Goal: Information Seeking & Learning: Learn about a topic

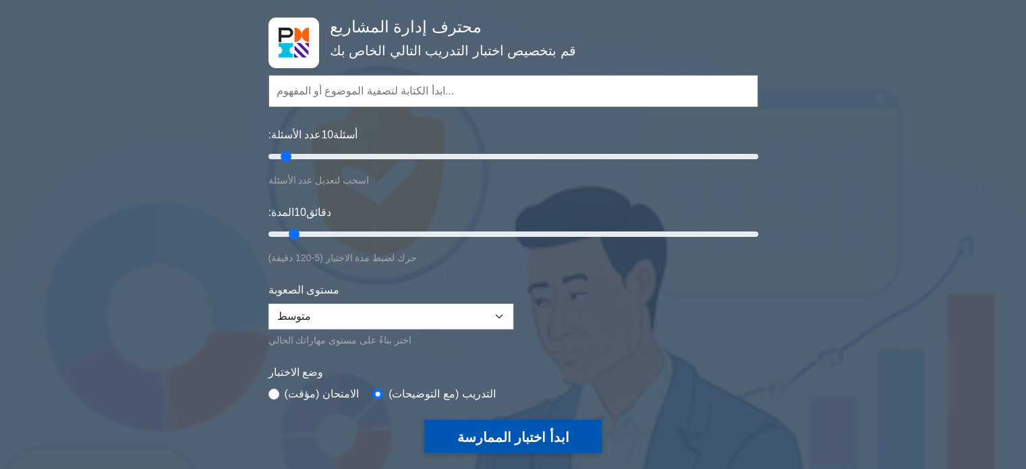
scroll to position [67, 0]
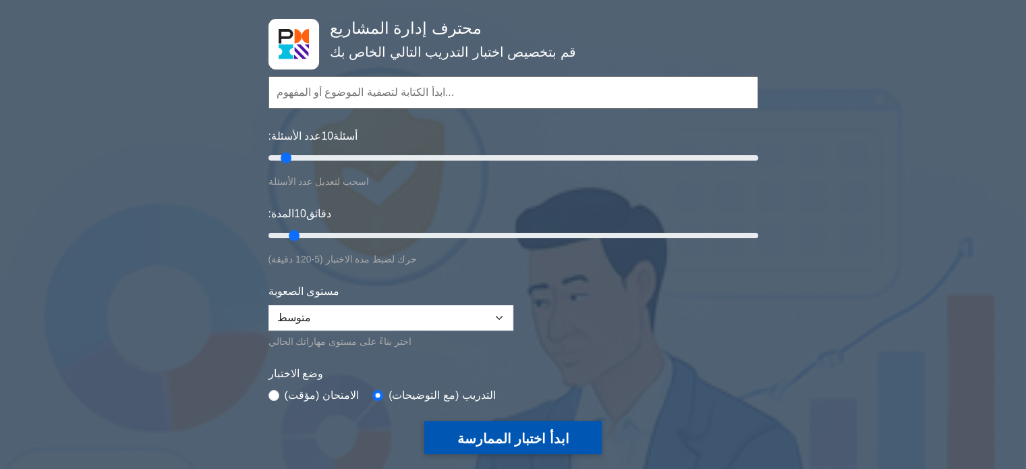
click at [505, 431] on font "ابدأ اختبار الممارسة" at bounding box center [513, 438] width 112 height 15
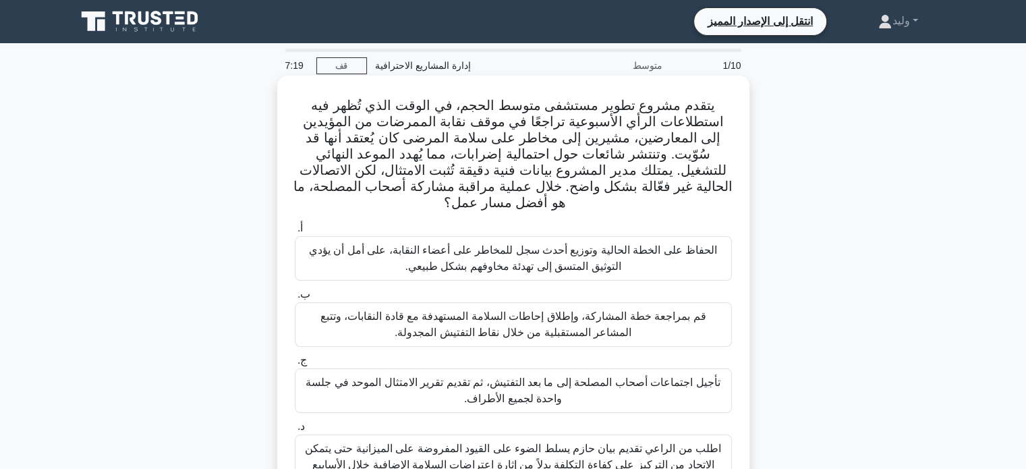
click at [524, 326] on font "قم بمراجعة خطة المشاركة، وإطلاق إحاطات السلامة المستهدفة مع قادة النقابات، وتتب…" at bounding box center [513, 324] width 386 height 28
click at [295, 299] on input "ب. قم بمراجعة خطة المشاركة، وإطلاق إحاطات السلامة المستهدفة مع قادة النقابات، و…" at bounding box center [295, 294] width 0 height 9
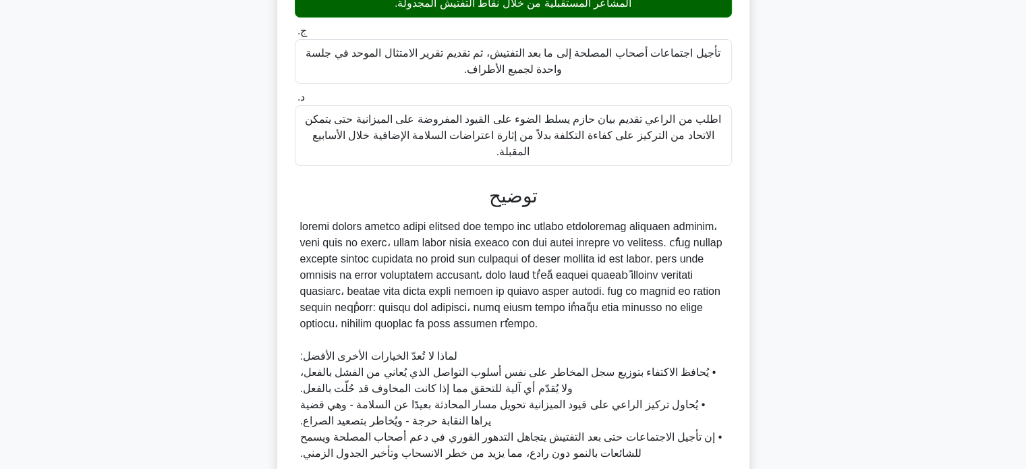
scroll to position [446, 0]
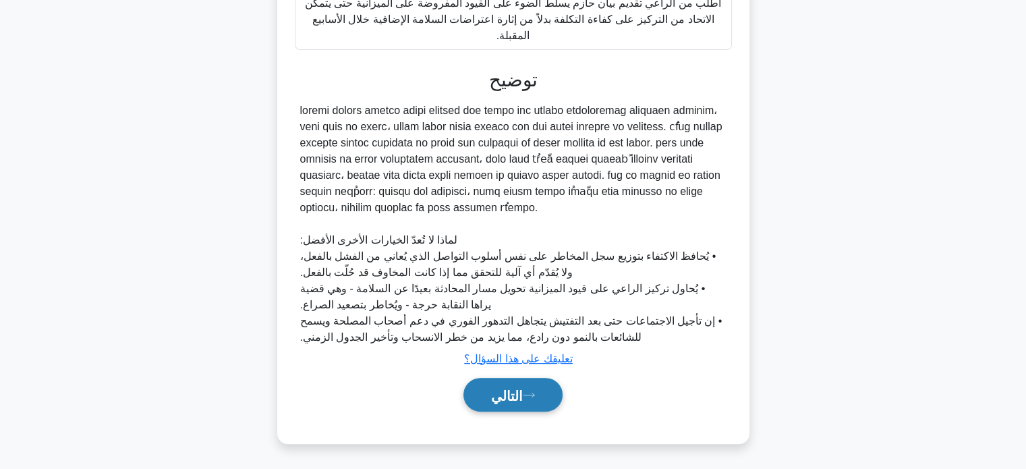
click at [532, 399] on button "التالي" at bounding box center [513, 395] width 99 height 34
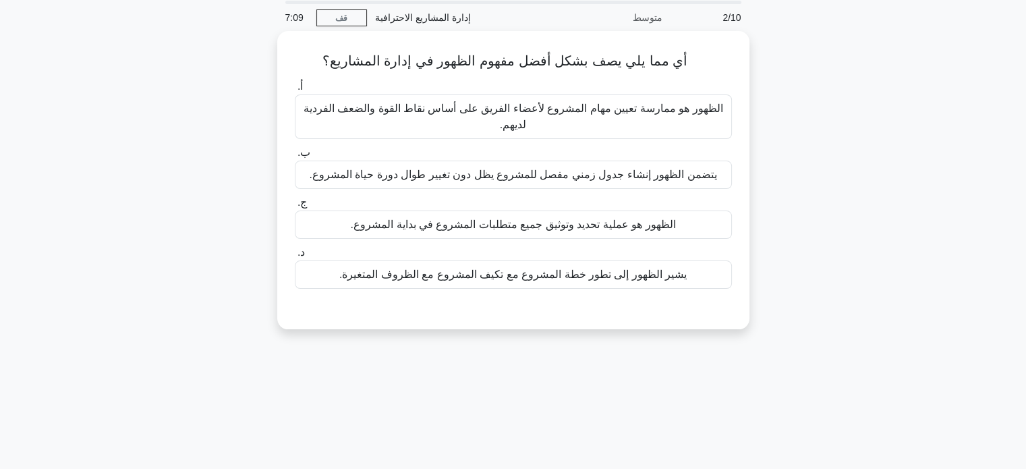
scroll to position [49, 0]
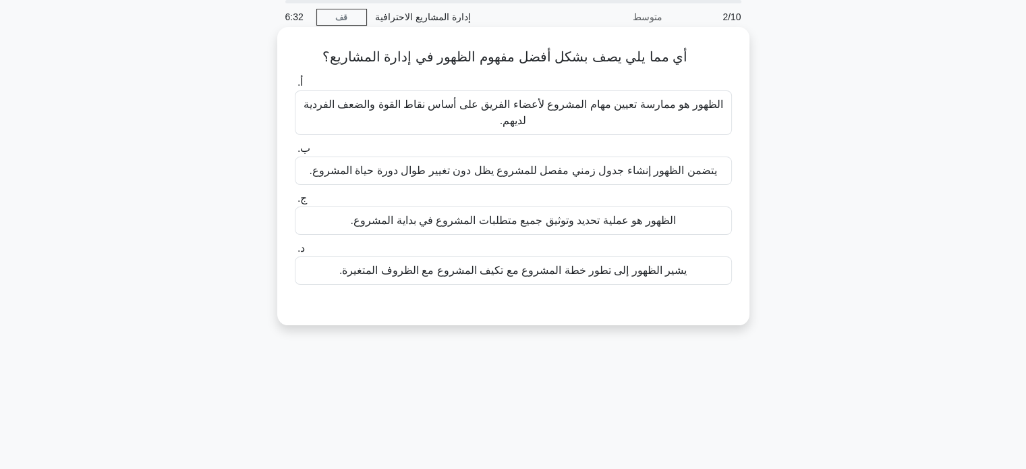
click at [567, 272] on font "يشير الظهور إلى تطور خطة المشروع مع تكيف المشروع مع الظروف المتغيرة." at bounding box center [512, 269] width 347 height 11
click at [295, 253] on input "د. يشير الظهور إلى تطور خطة المشروع مع تكيف المشروع مع الظروف المتغيرة." at bounding box center [295, 248] width 0 height 9
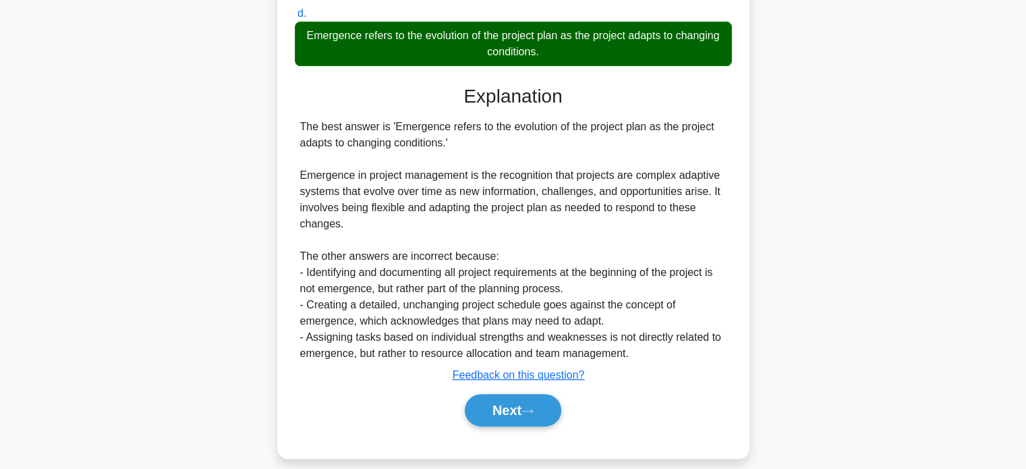
scroll to position [345, 0]
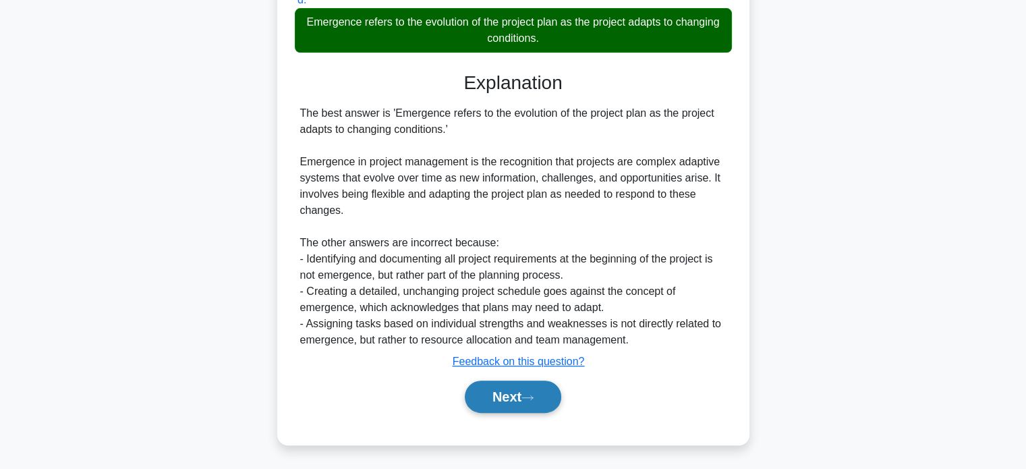
click at [550, 406] on button "Next" at bounding box center [513, 397] width 96 height 32
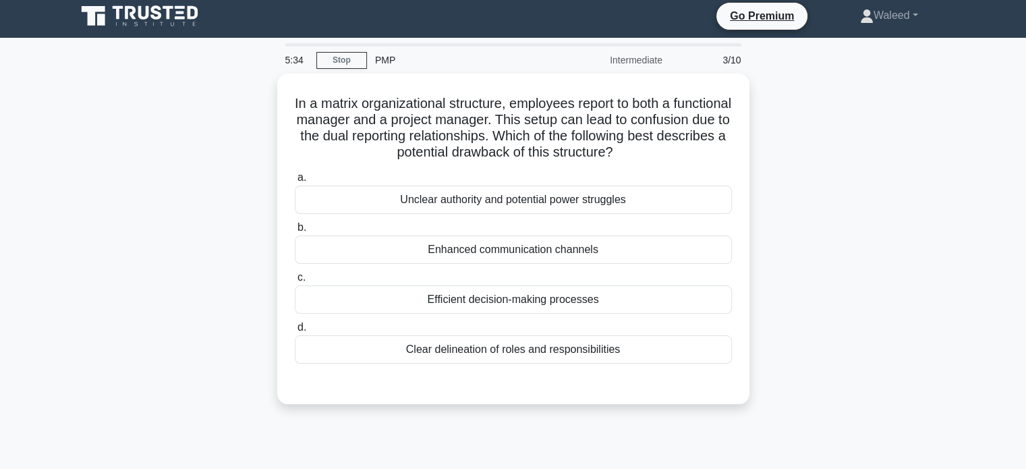
scroll to position [0, 0]
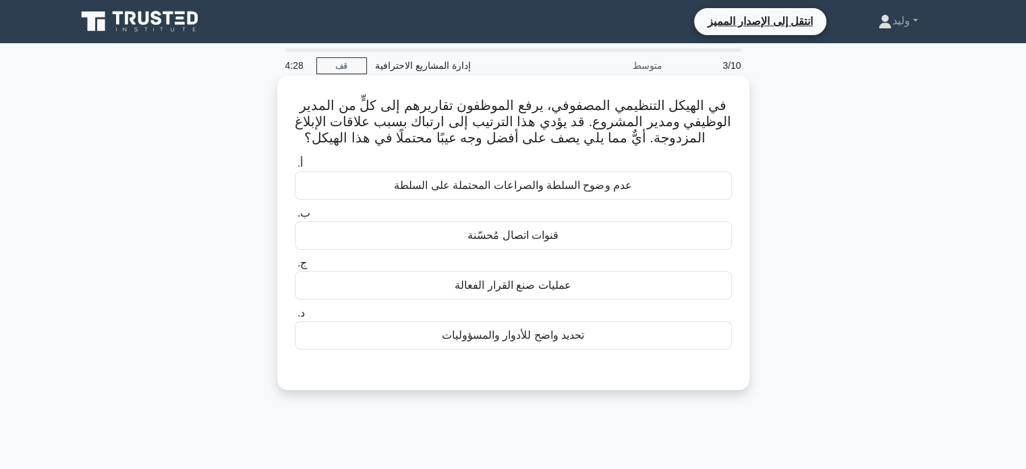
click at [654, 180] on div "عدم وضوح السلطة والصراعات المحتملة على السلطة" at bounding box center [513, 185] width 437 height 28
click at [295, 168] on input "أ. عدم وضوح السلطة والصراعات المحتملة على السلطة" at bounding box center [295, 163] width 0 height 9
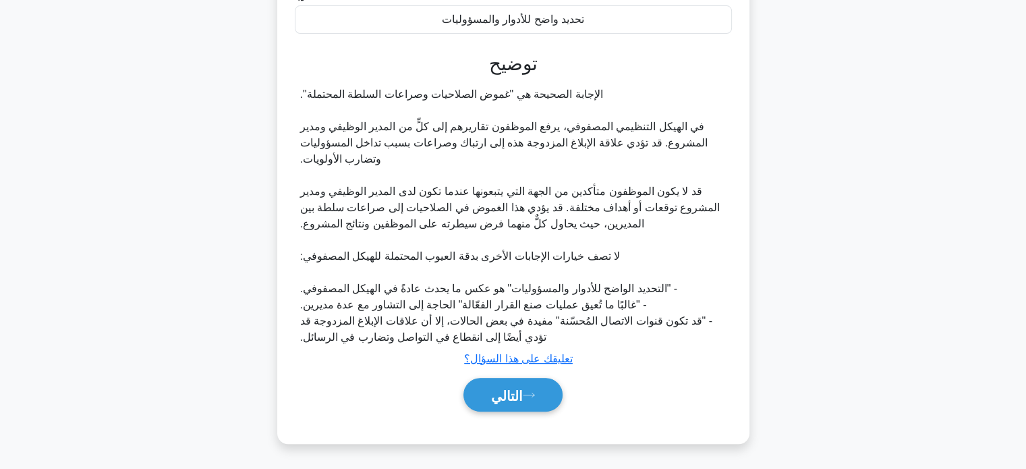
scroll to position [316, 0]
click at [553, 389] on button "التالي" at bounding box center [513, 395] width 99 height 34
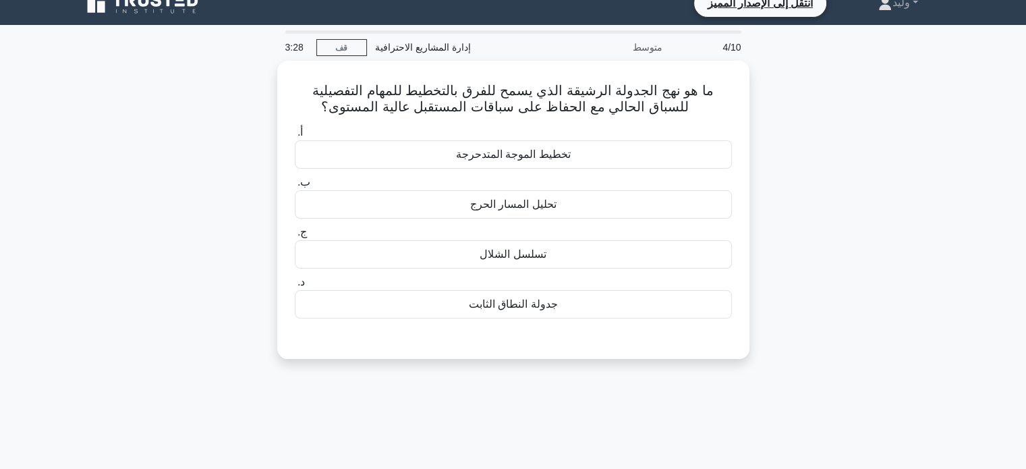
scroll to position [15, 0]
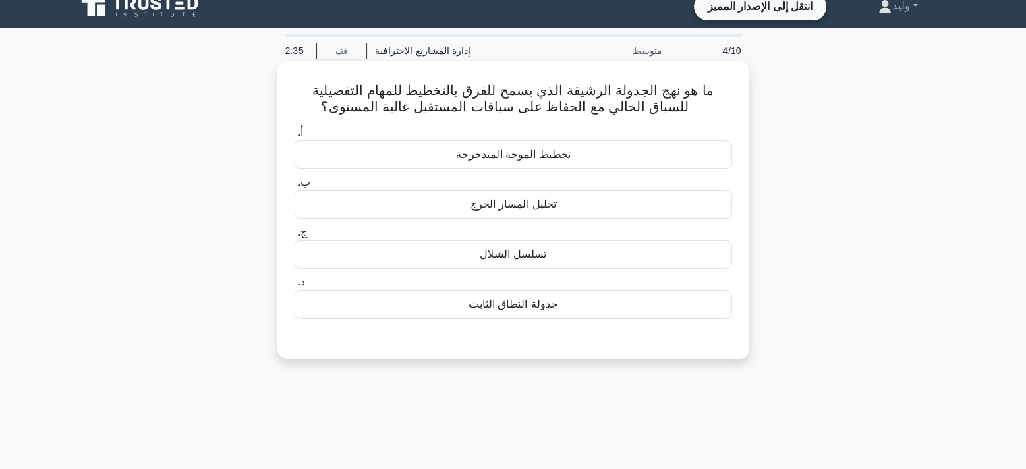
click at [605, 161] on div "تخطيط الموجة المتدحرجة" at bounding box center [513, 154] width 437 height 28
click at [295, 137] on input "أ. تخطيط الموجة المتدحرجة" at bounding box center [295, 132] width 0 height 9
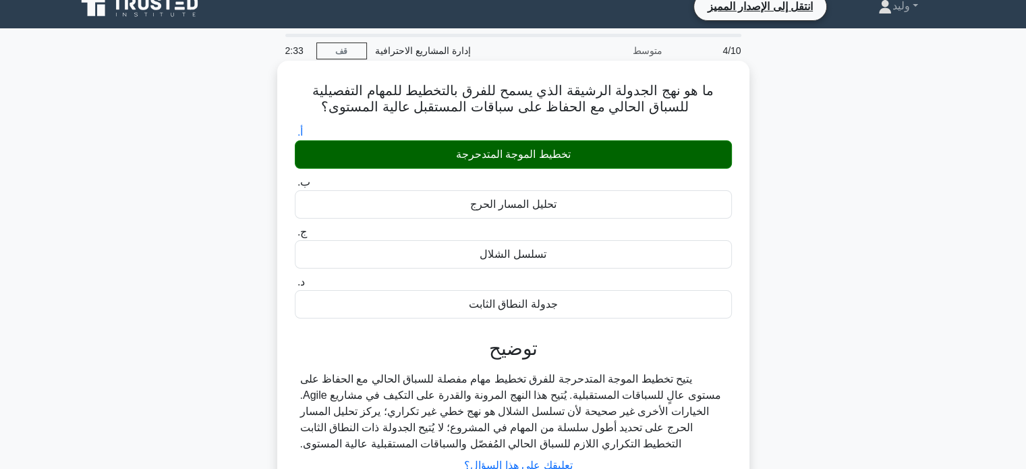
scroll to position [260, 0]
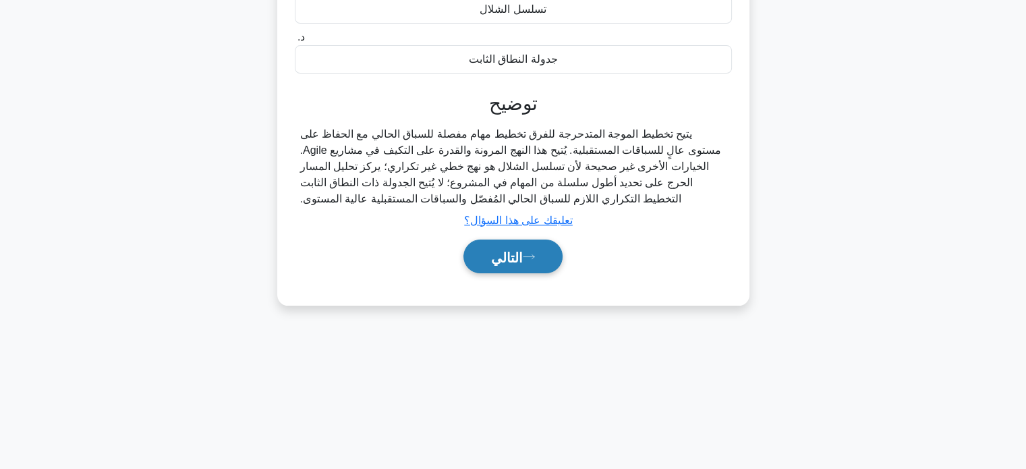
click at [512, 250] on font "التالي" at bounding box center [507, 257] width 32 height 15
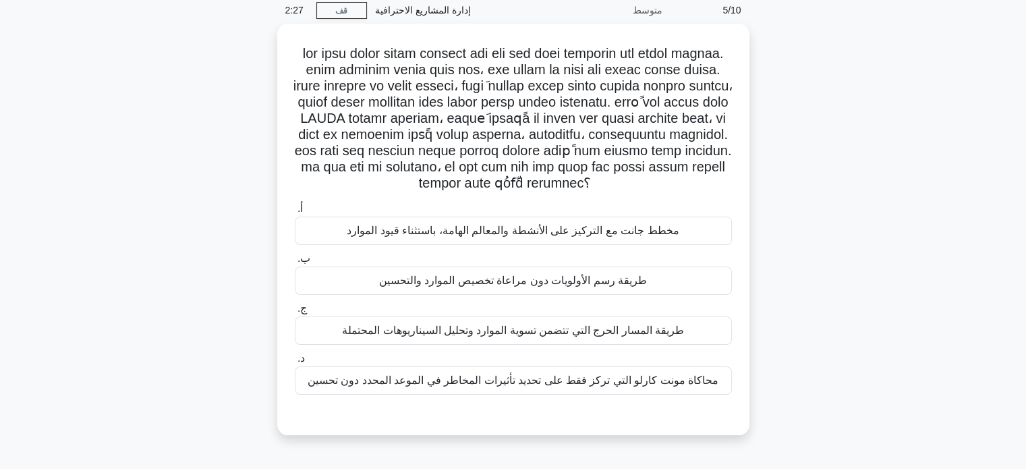
scroll to position [57, 0]
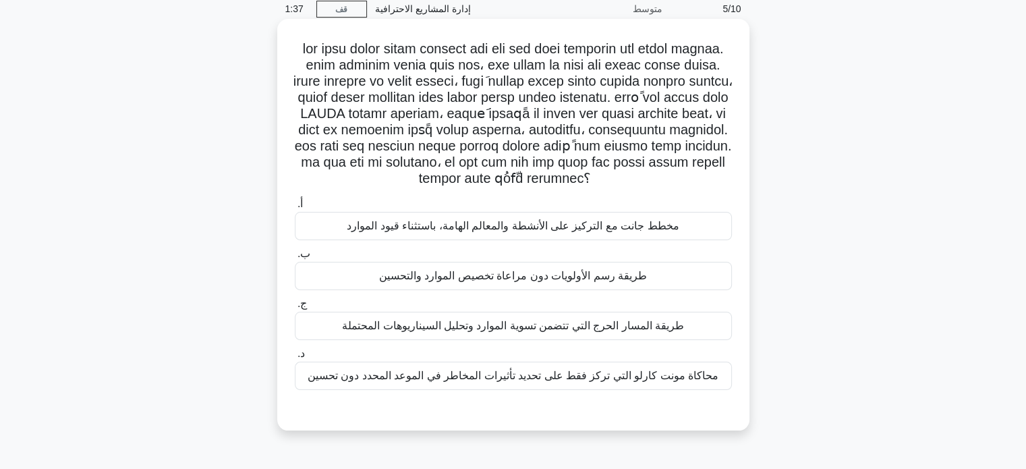
click at [410, 334] on div "طريقة المسار الحرج التي تتضمن تسوية الموارد وتحليل السيناريوهات المحتملة" at bounding box center [513, 326] width 437 height 28
click at [295, 308] on input "ج. طريقة المسار الحرج التي تتضمن تسوية الموارد وتحليل السيناريوهات المحتملة" at bounding box center [295, 304] width 0 height 9
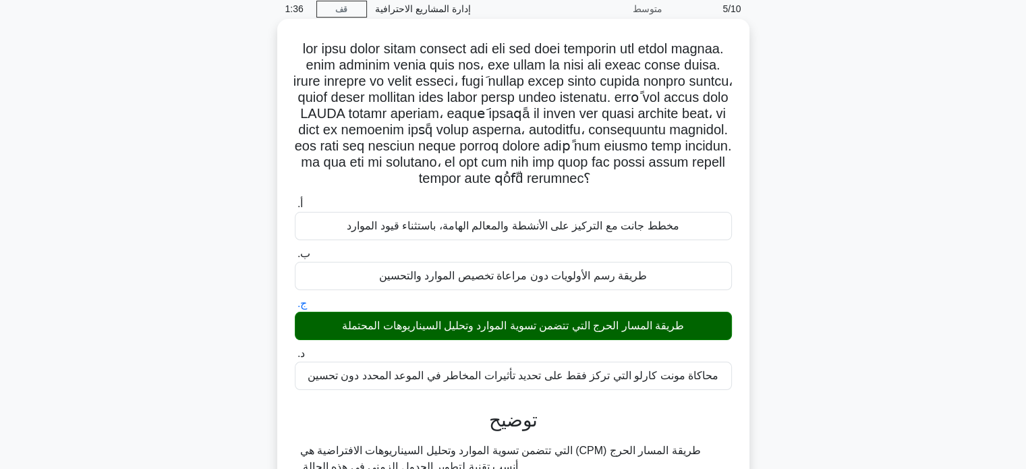
scroll to position [381, 0]
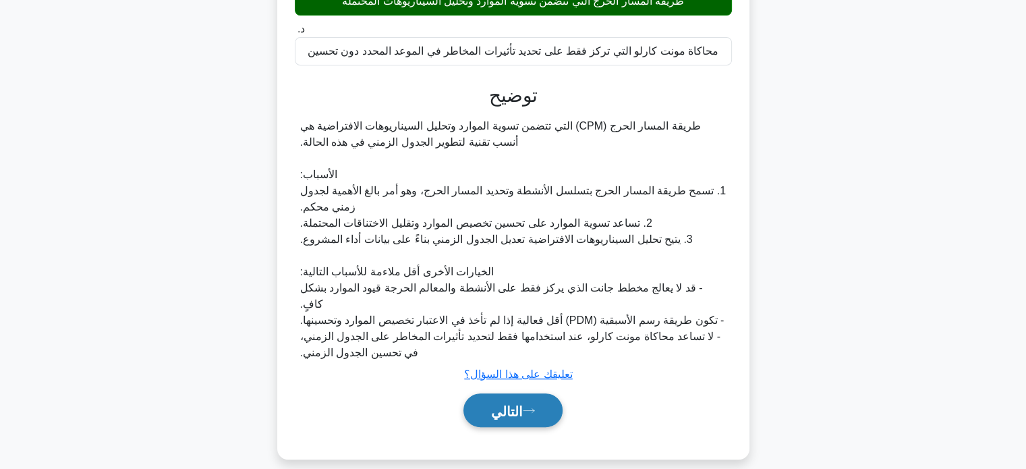
click at [494, 403] on font "التالي" at bounding box center [507, 410] width 32 height 15
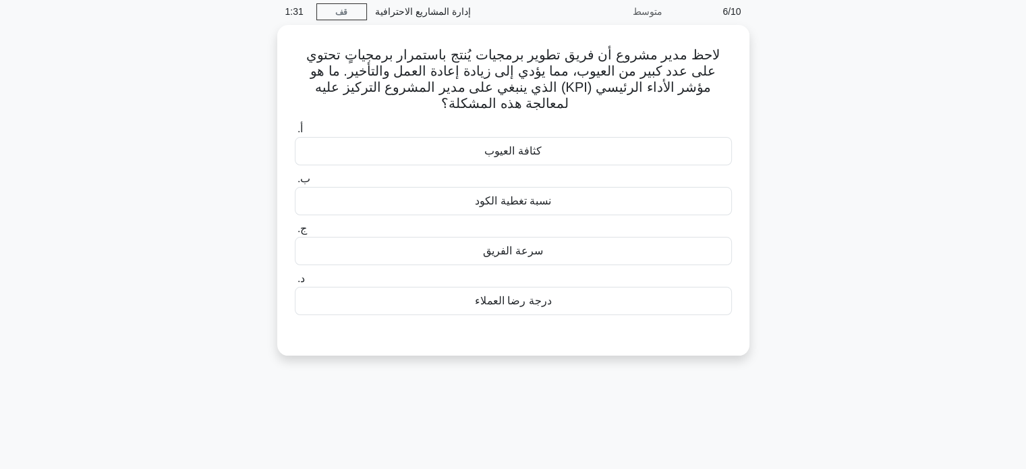
scroll to position [52, 0]
click at [537, 146] on font "كثافة العيوب" at bounding box center [512, 149] width 57 height 11
click at [295, 132] on input "أ. كثافة العيوب" at bounding box center [295, 127] width 0 height 9
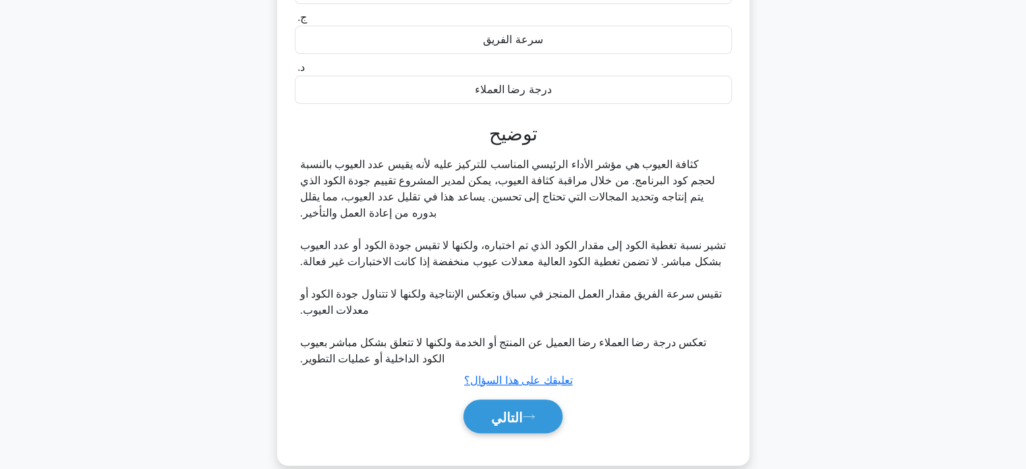
scroll to position [284, 0]
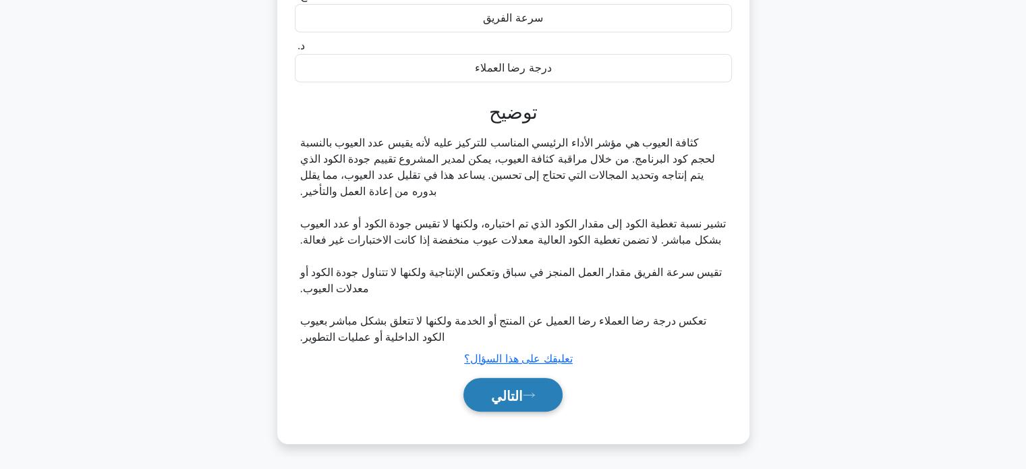
click at [522, 407] on button "التالي" at bounding box center [513, 395] width 99 height 34
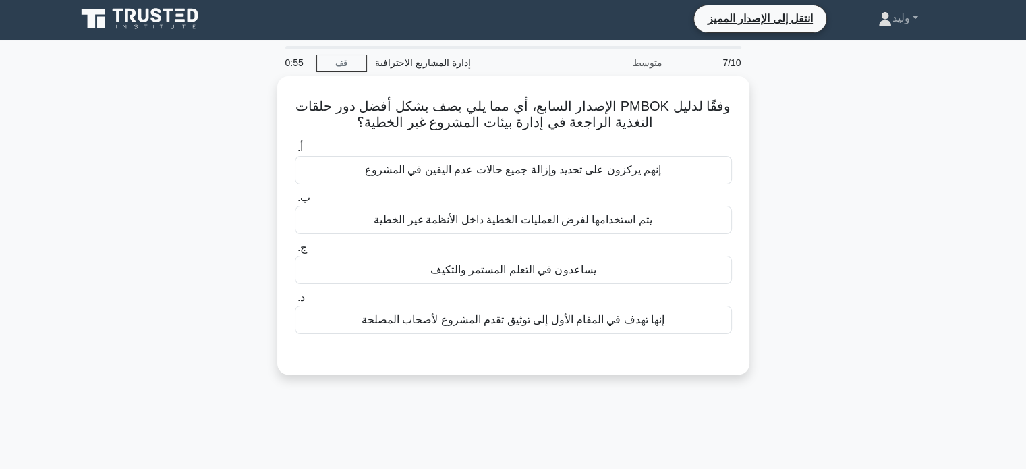
scroll to position [0, 0]
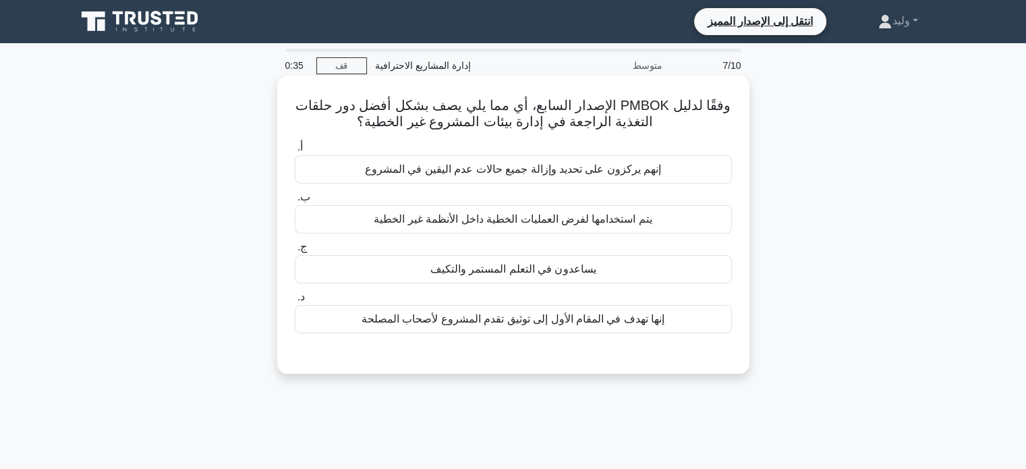
click at [650, 171] on font "إنهم يركزون على تحديد وإزالة جميع حالات عدم اليقين في المشروع" at bounding box center [513, 168] width 296 height 11
click at [295, 152] on input "أ. إنهم يركزون على تحديد وإزالة جميع حالات عدم اليقين في المشروع" at bounding box center [295, 147] width 0 height 9
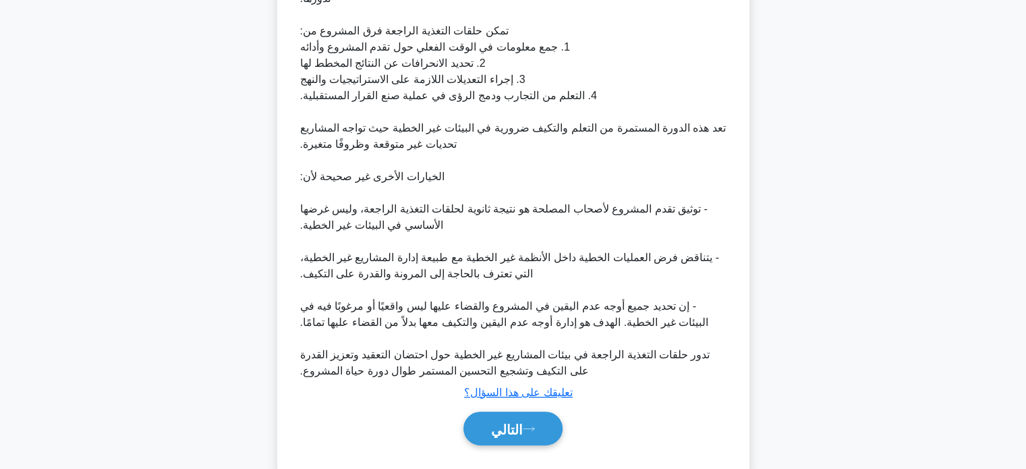
scroll to position [464, 0]
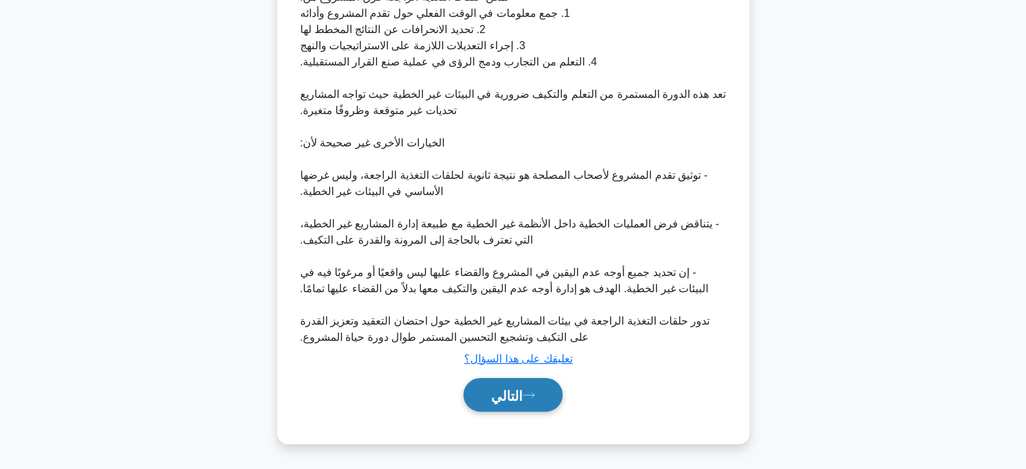
click at [523, 403] on font "التالي" at bounding box center [507, 395] width 32 height 15
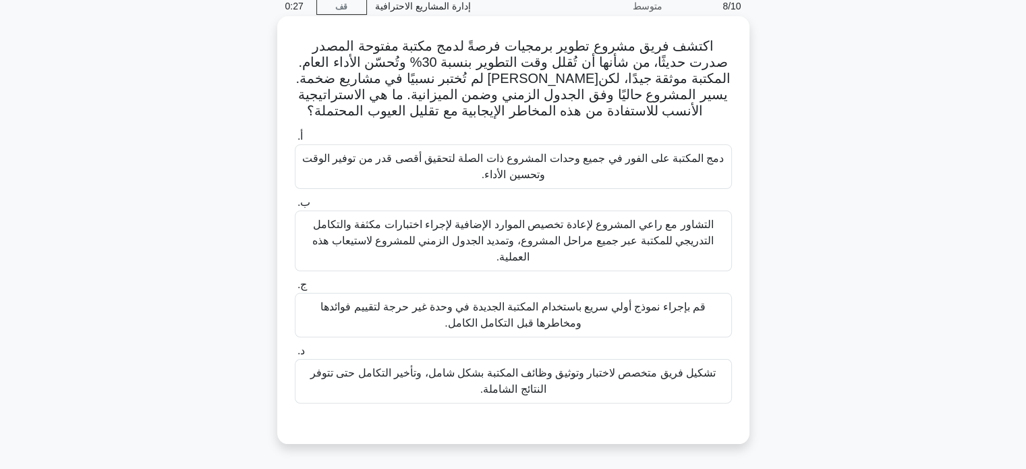
scroll to position [59, 0]
click at [598, 244] on font "التشاور مع راعي المشروع لإعادة تخصيص الموارد الإضافية لإجراء اختبارات مكثفة وال…" at bounding box center [512, 241] width 401 height 44
click at [295, 207] on input "ب. التشاور مع راعي المشروع لإعادة تخصيص الموارد الإضافية لإجراء اختبارات مكثفة …" at bounding box center [295, 202] width 0 height 9
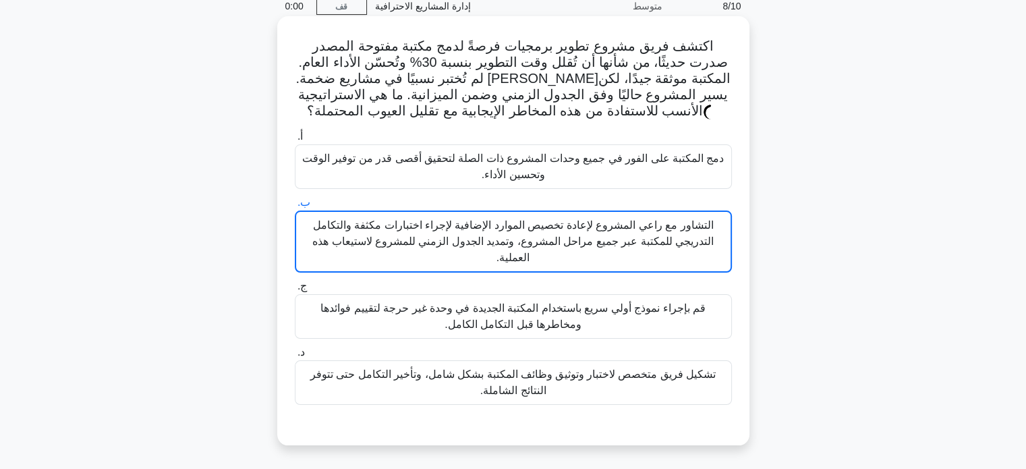
click at [598, 244] on font "التشاور مع راعي المشروع لإعادة تخصيص الموارد الإضافية لإجراء اختبارات مكثفة وال…" at bounding box center [512, 241] width 401 height 44
click at [295, 207] on input "ب. التشاور مع راعي المشروع لإعادة تخصيص الموارد الإضافية لإجراء اختبارات مكثفة …" at bounding box center [295, 202] width 0 height 9
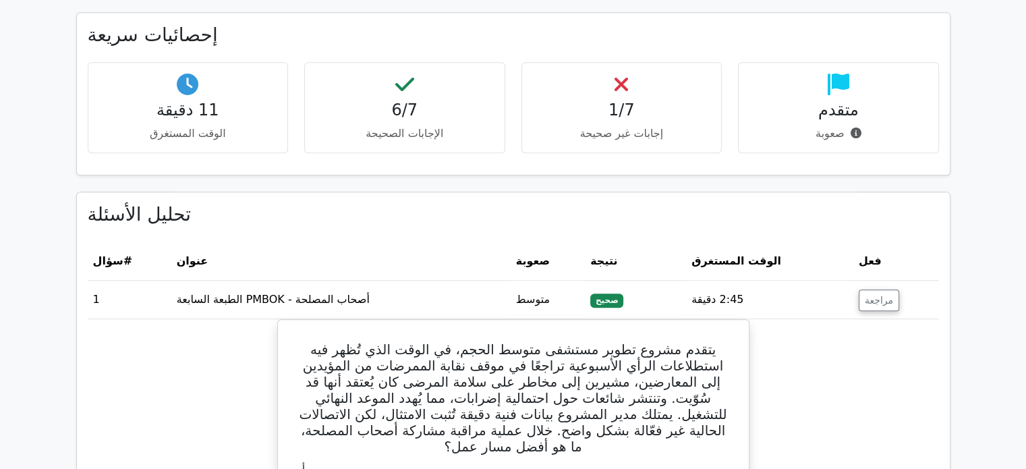
scroll to position [1019, 0]
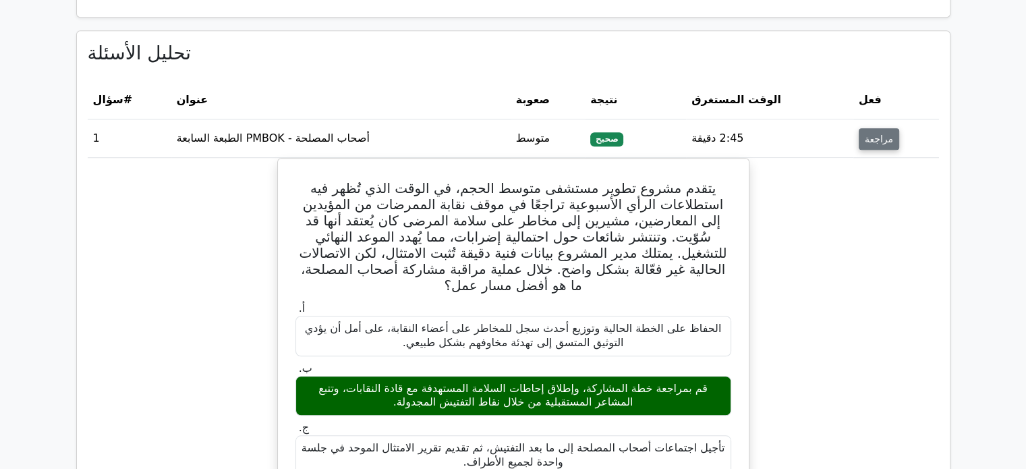
click at [881, 134] on font "مراجعة" at bounding box center [879, 139] width 28 height 11
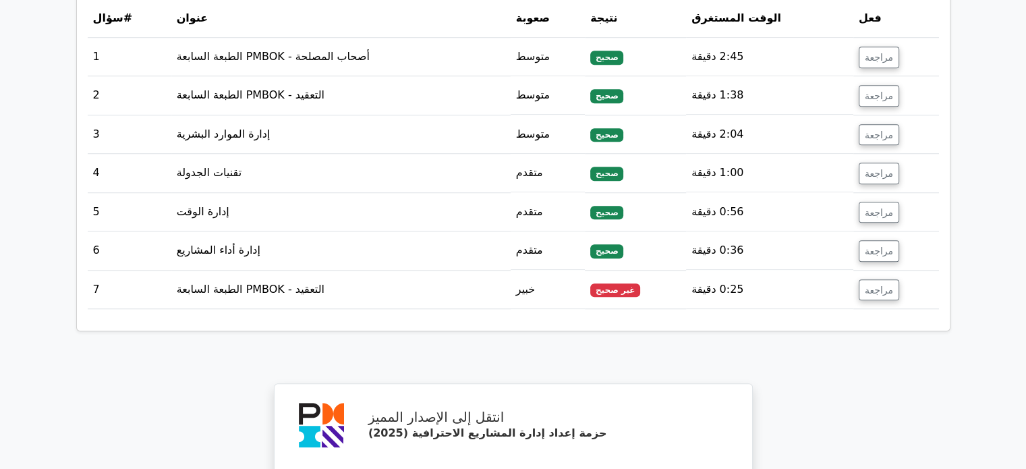
scroll to position [1103, 0]
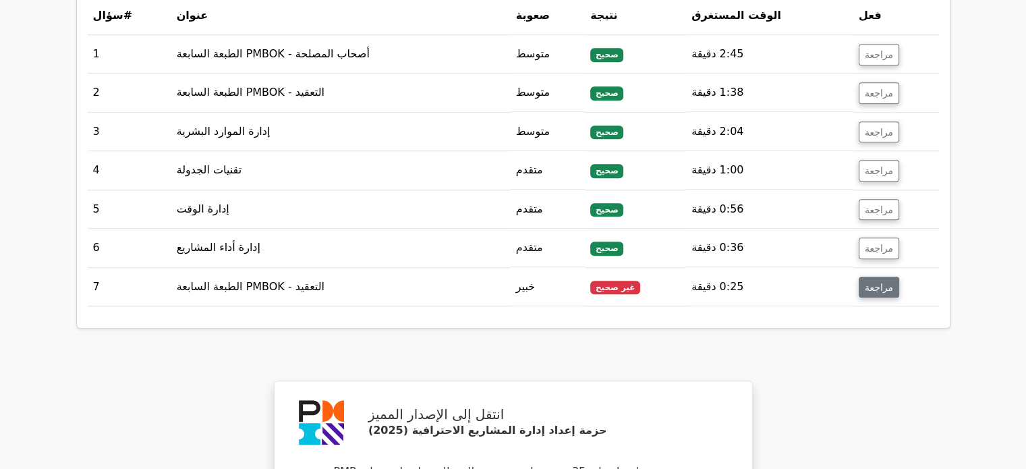
click at [876, 281] on font "مراجعة" at bounding box center [879, 286] width 28 height 11
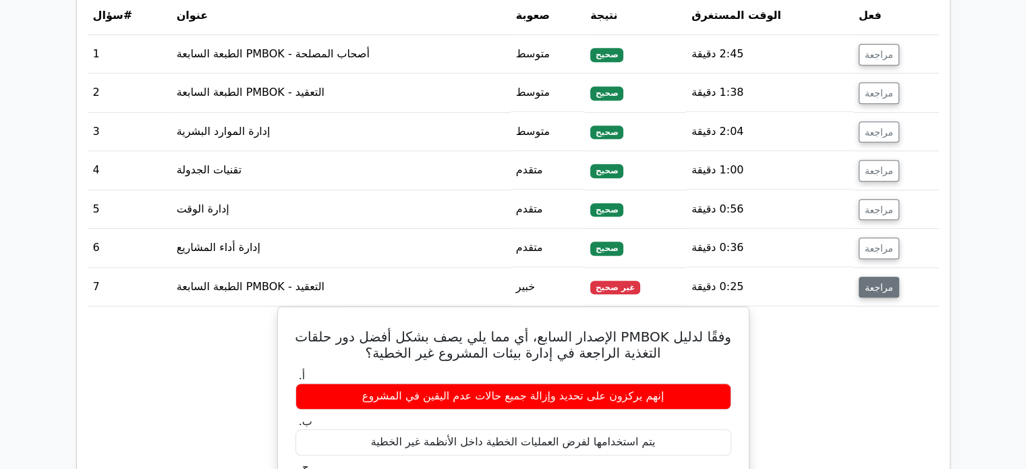
click at [876, 281] on font "مراجعة" at bounding box center [879, 286] width 28 height 11
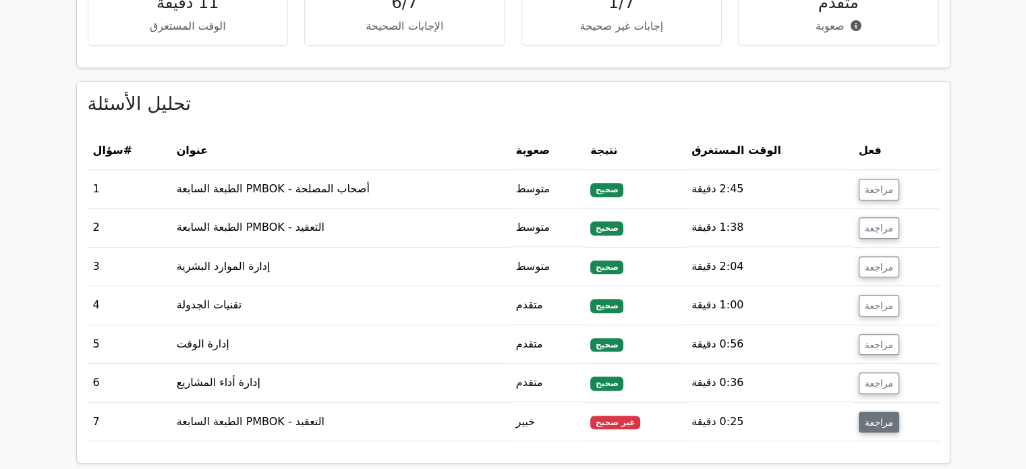
scroll to position [969, 0]
click at [871, 184] on font "مراجعة" at bounding box center [879, 189] width 28 height 11
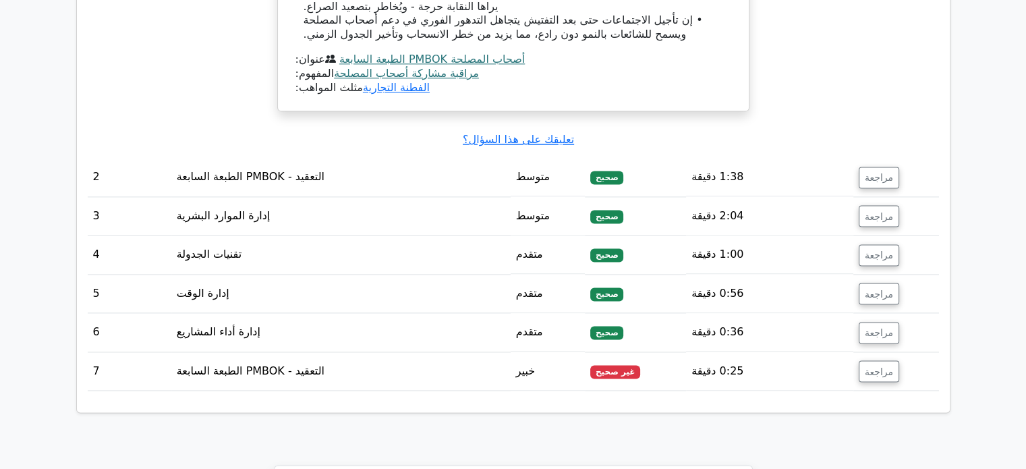
scroll to position [1807, 0]
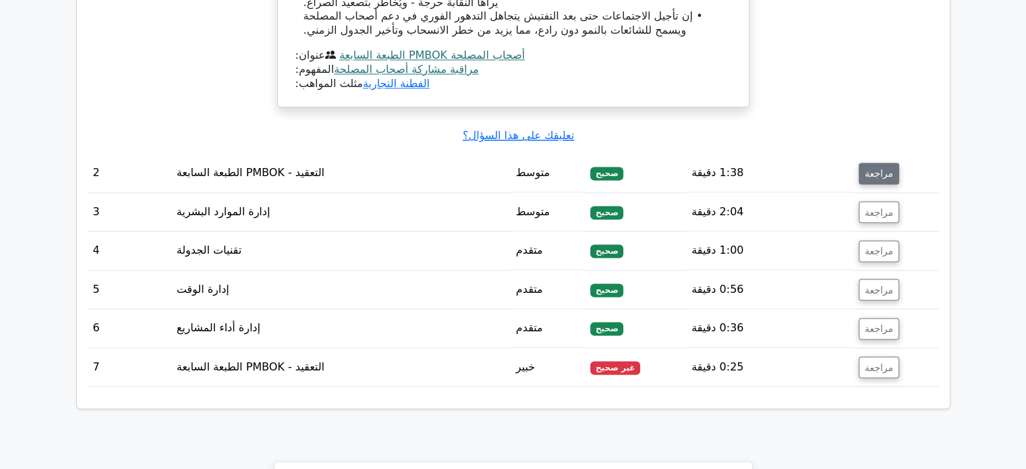
click at [887, 168] on font "مراجعة" at bounding box center [879, 173] width 28 height 11
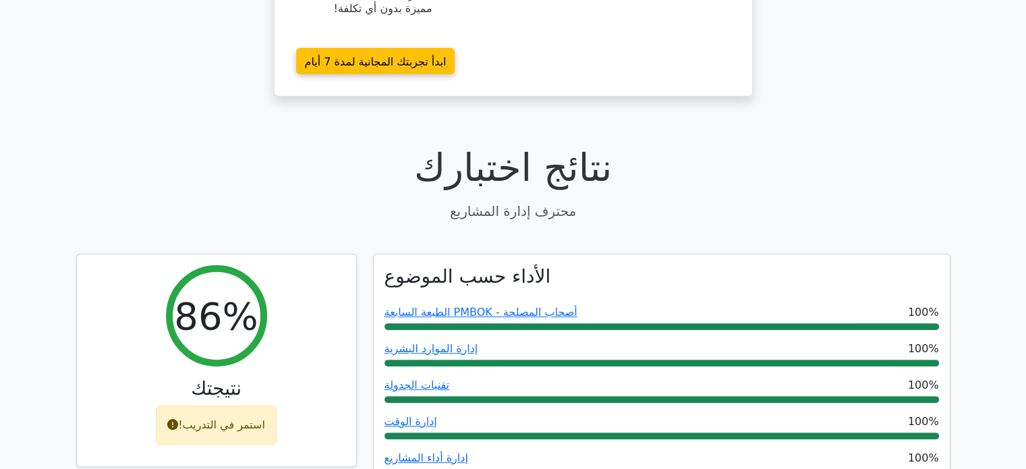
scroll to position [323, 0]
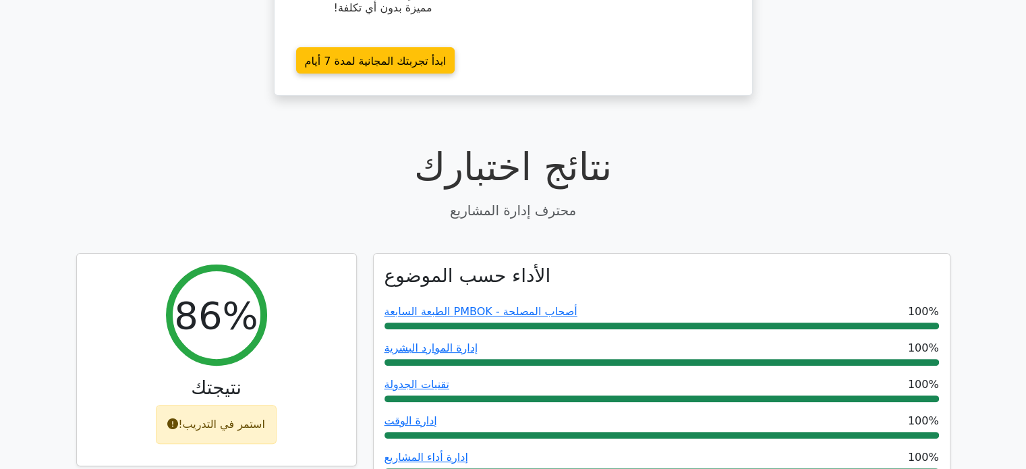
click at [918, 200] on p "محترف إدارة المشاريع" at bounding box center [513, 210] width 874 height 20
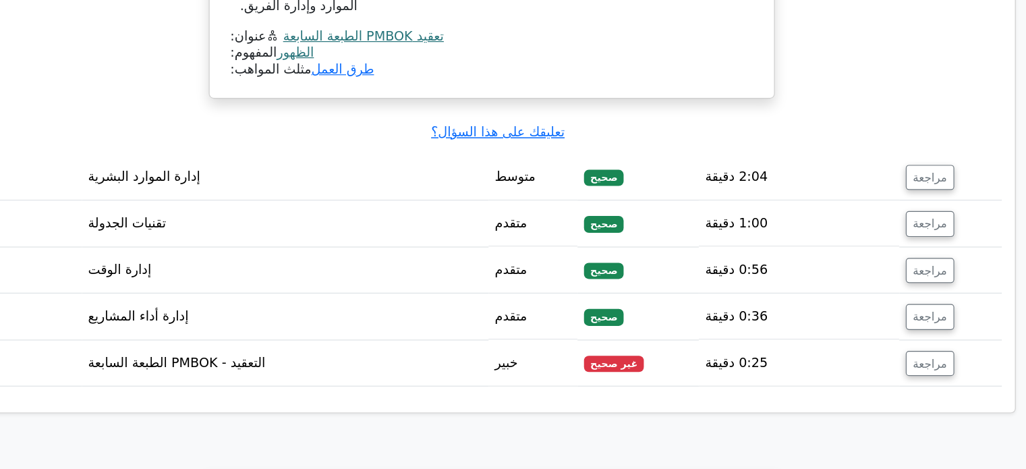
scroll to position [2398, 0]
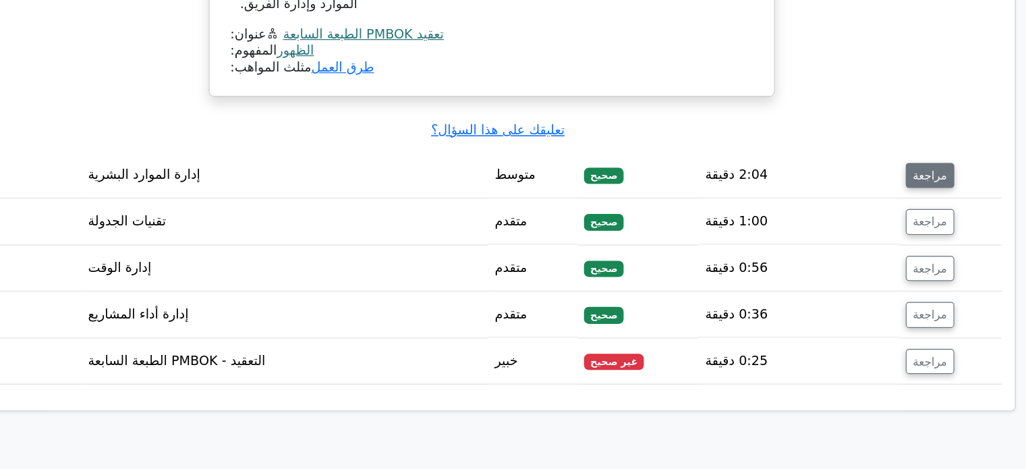
click at [871, 218] on font "مراجعة" at bounding box center [879, 223] width 28 height 11
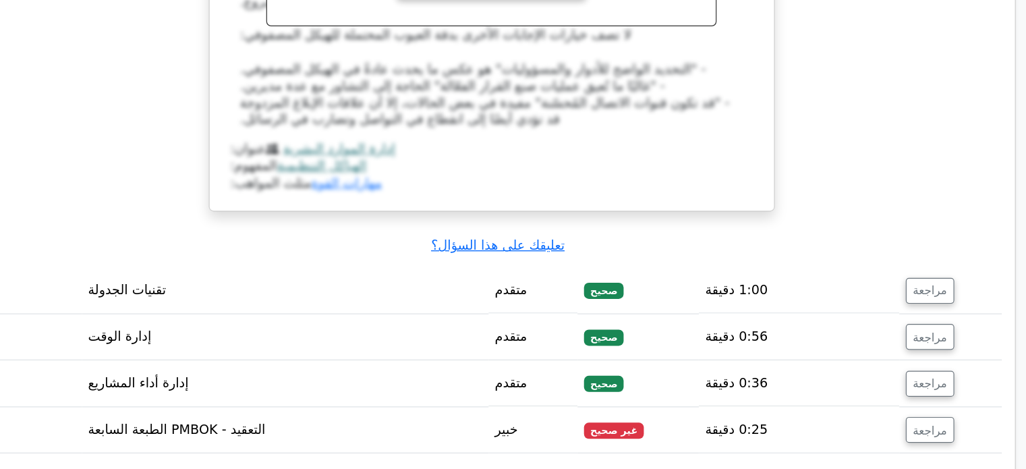
scroll to position [2990, 0]
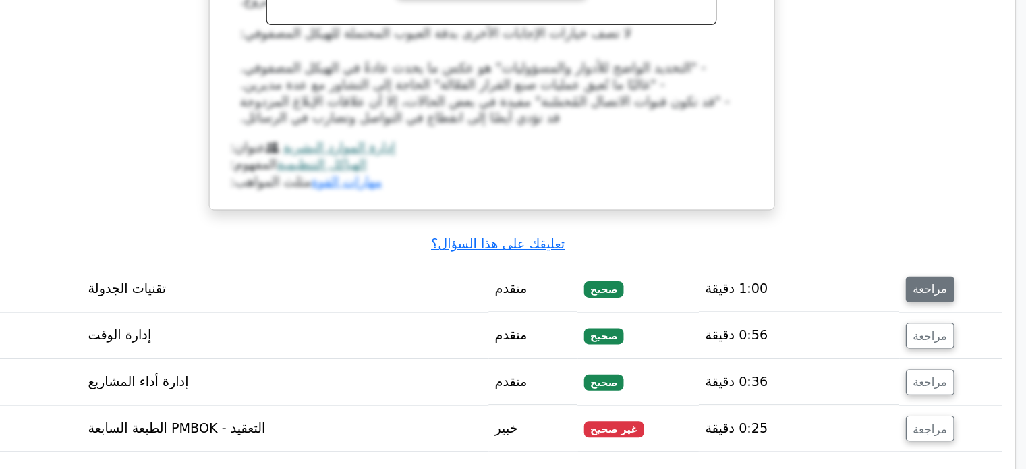
click at [881, 314] on font "مراجعة" at bounding box center [879, 319] width 28 height 11
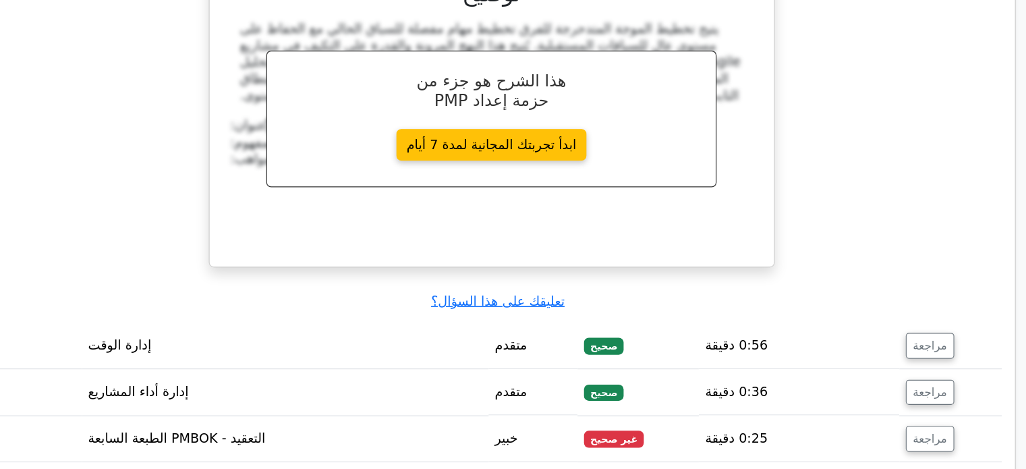
scroll to position [3528, 0]
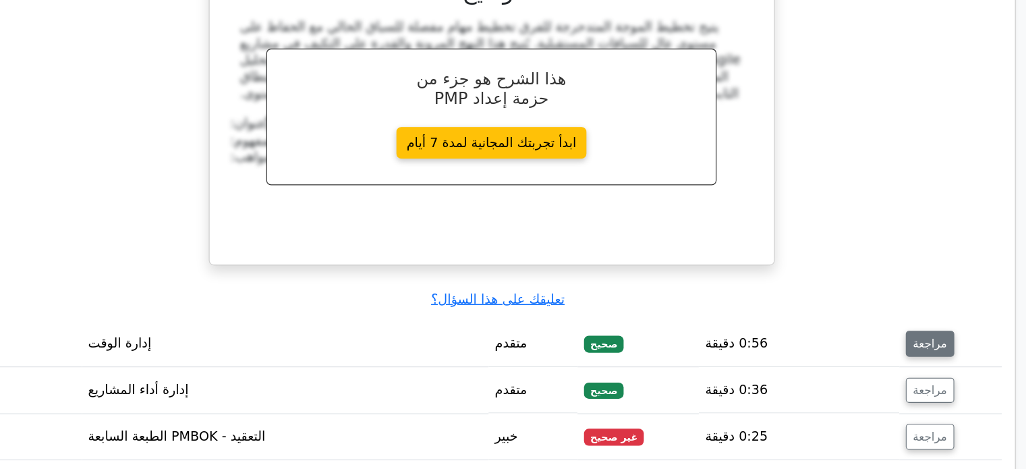
click at [868, 359] on font "مراجعة" at bounding box center [879, 364] width 28 height 11
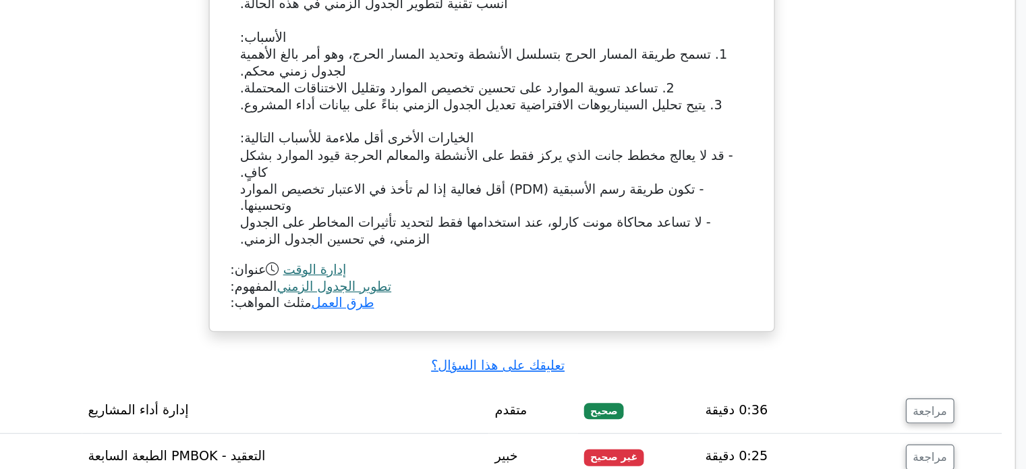
scroll to position [4274, 0]
click at [886, 414] on font "مراجعة" at bounding box center [879, 419] width 28 height 11
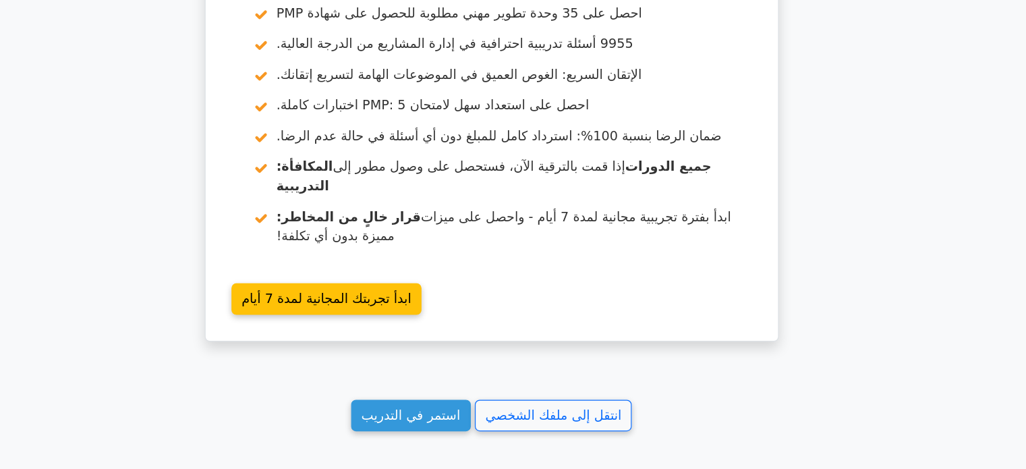
scroll to position [5466, 0]
click at [448, 418] on font "استمر في التدريب" at bounding box center [446, 424] width 82 height 13
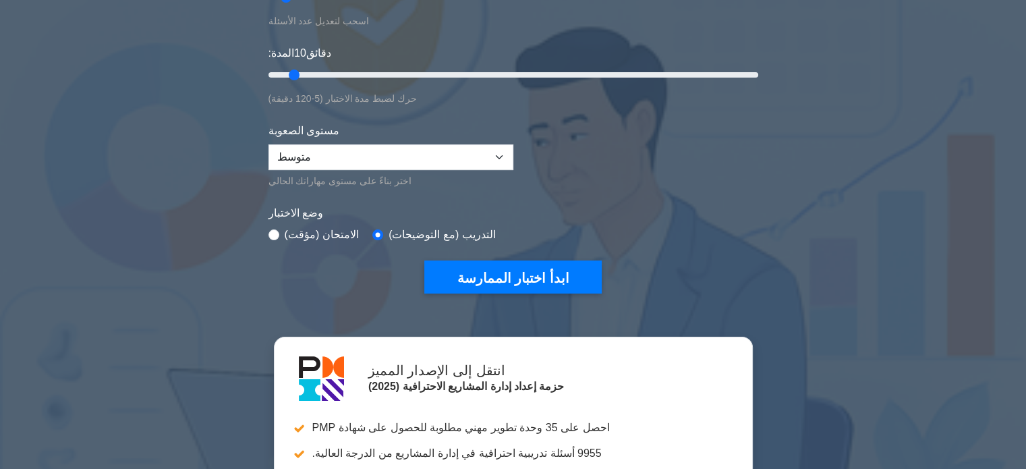
scroll to position [233, 0]
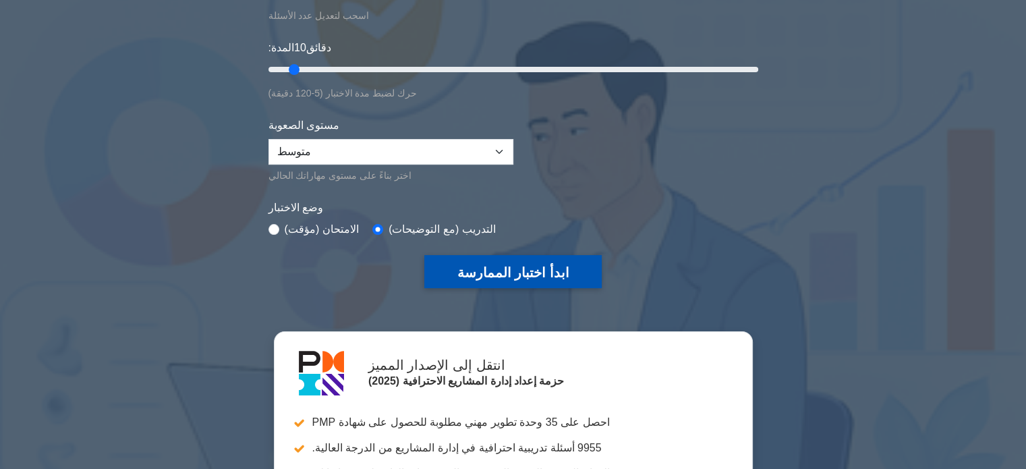
click at [470, 279] on font "ابدأ اختبار الممارسة" at bounding box center [513, 272] width 112 height 15
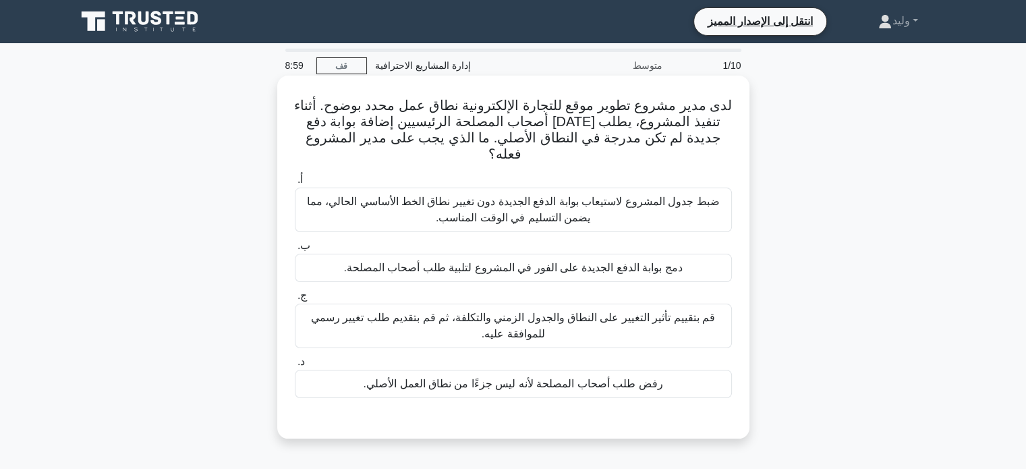
click at [486, 318] on font "قم بتقييم تأثير التغيير على النطاق والجدول الزمني والتكلفة، ثم قم بتقديم طلب تغ…" at bounding box center [513, 326] width 404 height 28
click at [295, 300] on input "ج. قم بتقييم تأثير التغيير على النطاق والجدول الزمني والتكلفة، ثم قم بتقديم طلب…" at bounding box center [295, 295] width 0 height 9
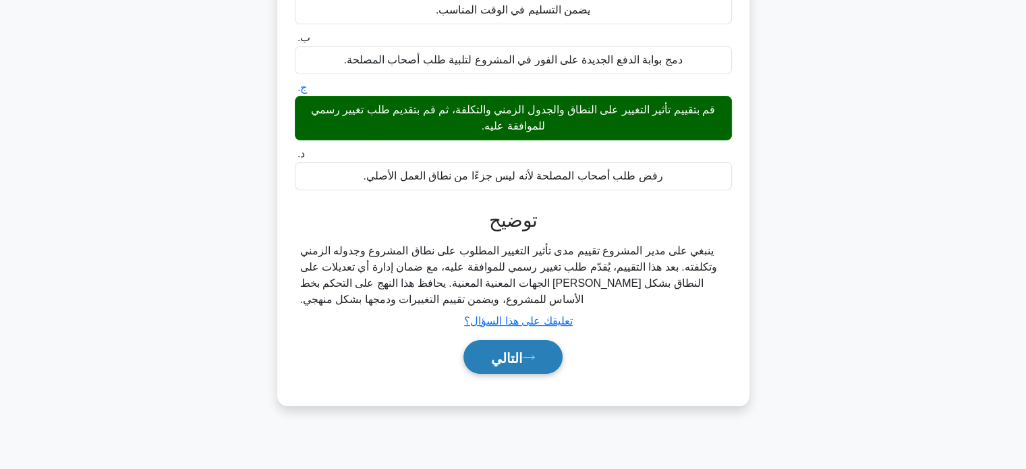
scroll to position [208, 0]
click at [530, 348] on button "التالي" at bounding box center [513, 357] width 99 height 34
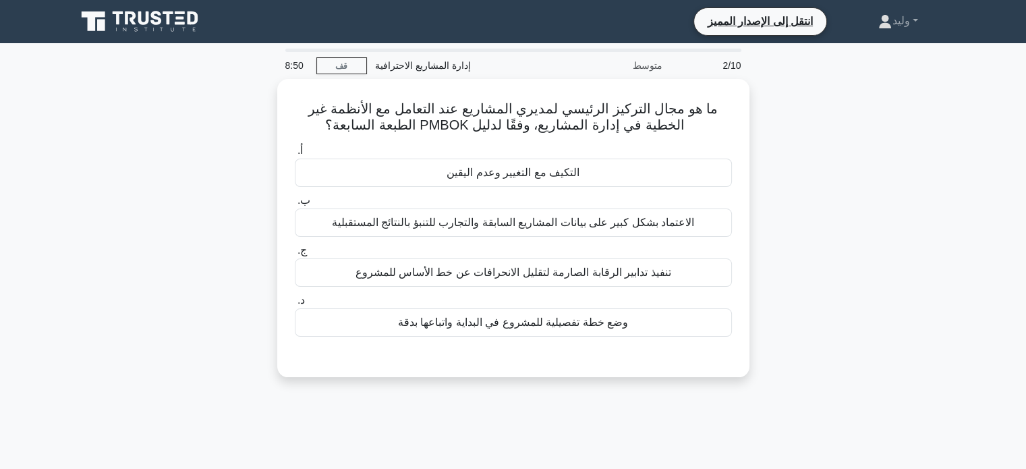
scroll to position [0, 0]
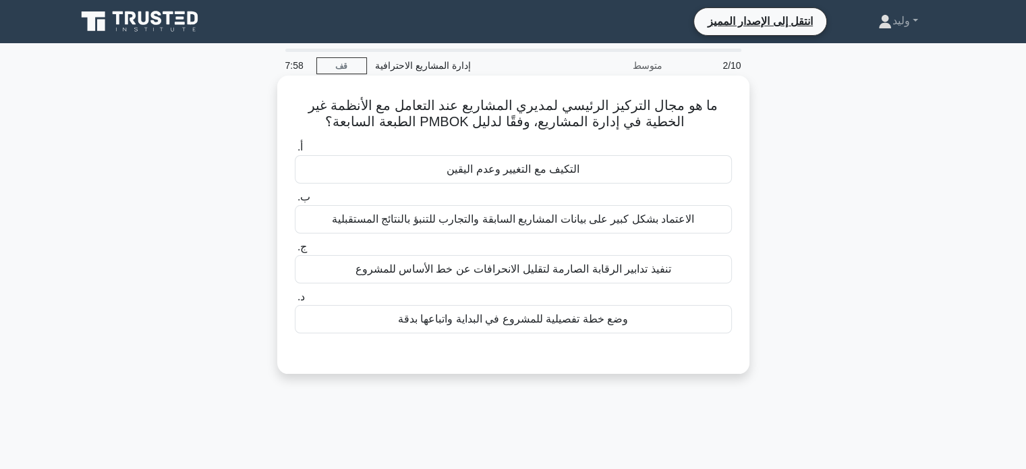
click at [505, 177] on font "التكيف مع التغيير وعدم اليقين" at bounding box center [513, 169] width 133 height 16
click at [295, 152] on input "أ. التكيف مع التغيير وعدم اليقين" at bounding box center [295, 147] width 0 height 9
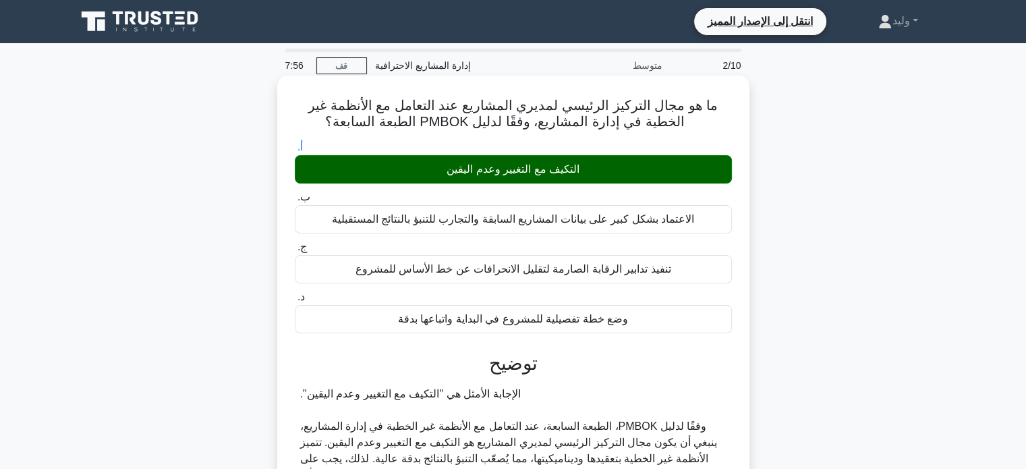
scroll to position [268, 0]
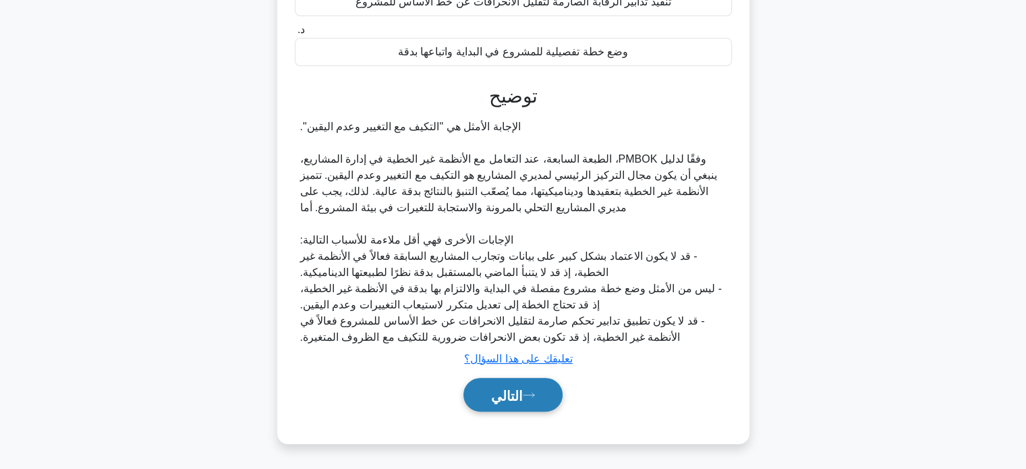
click at [517, 401] on font "التالي" at bounding box center [507, 395] width 32 height 15
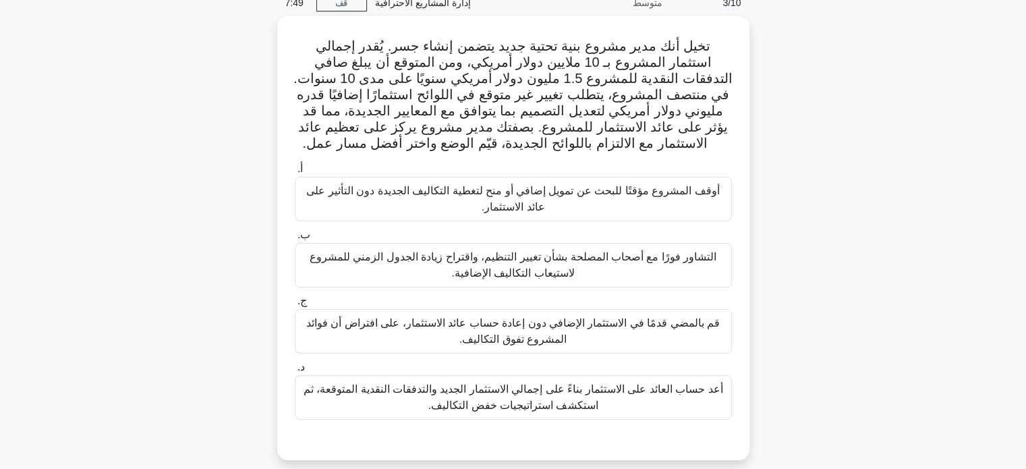
scroll to position [62, 0]
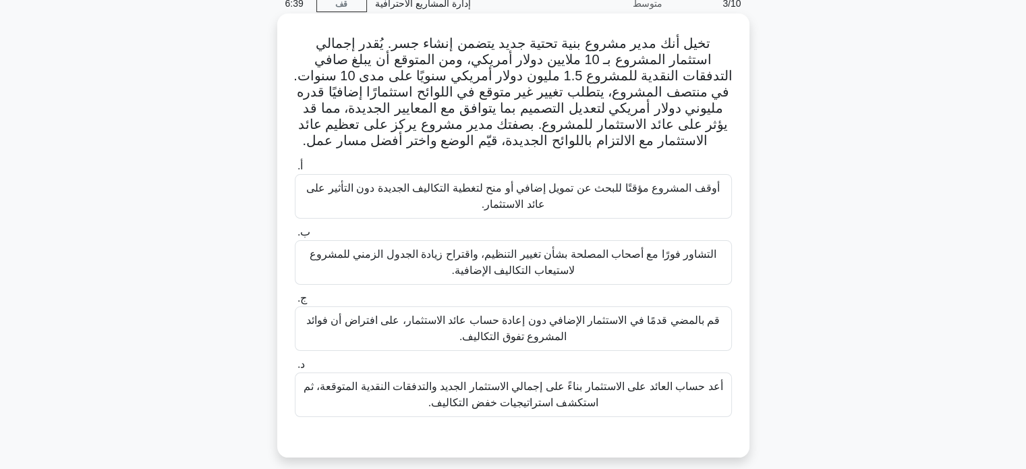
click at [646, 393] on font "أعد حساب العائد على الاستثمار بناءً على إجمالي الاستثمار الجديد والتدفقات النقد…" at bounding box center [513, 395] width 425 height 32
click at [295, 369] on input "د. أعد حساب العائد على الاستثمار بناءً على إجمالي الاستثمار الجديد والتدفقات ال…" at bounding box center [295, 364] width 0 height 9
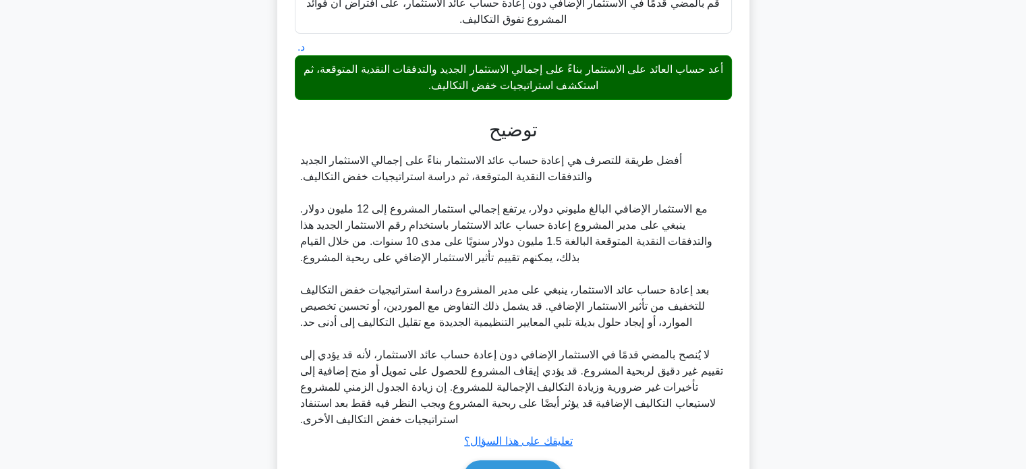
scroll to position [462, 0]
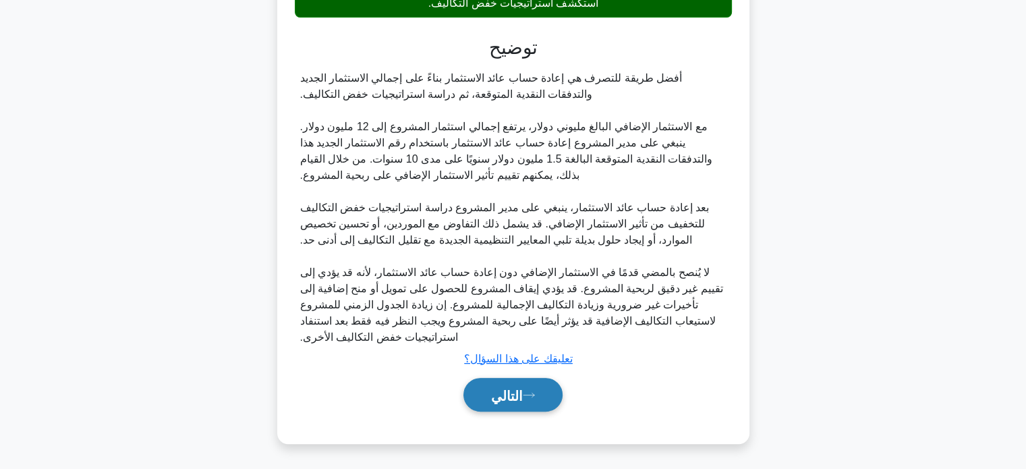
click at [523, 401] on font "التالي" at bounding box center [507, 395] width 32 height 15
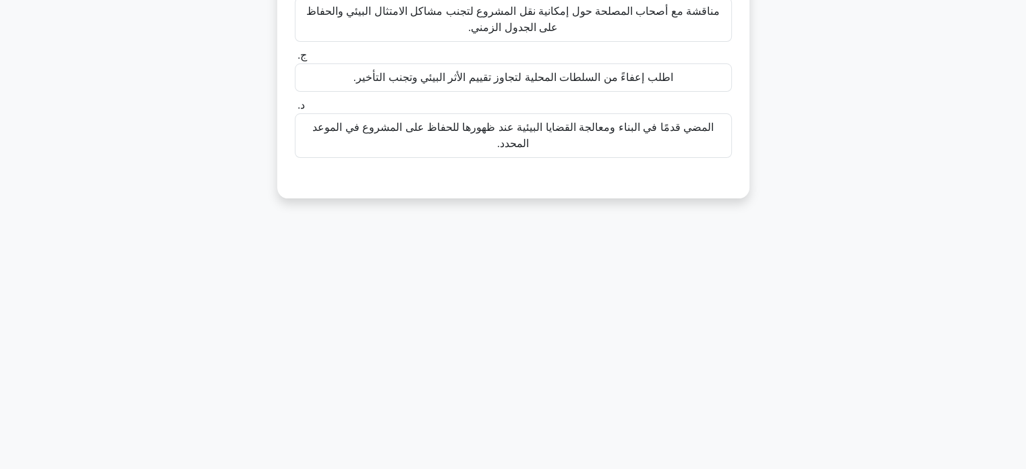
scroll to position [0, 0]
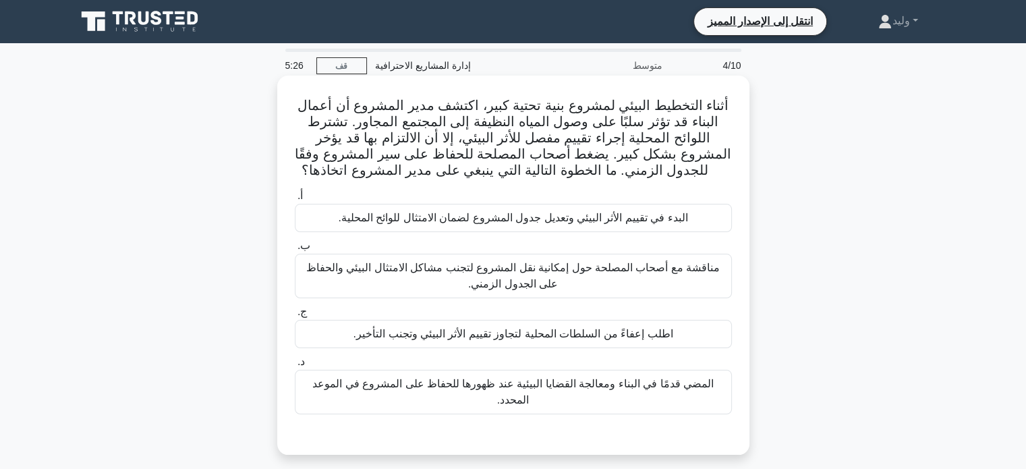
click at [618, 216] on font "البدء في تقييم الأثر البيئي وتعديل جدول المشروع لضمان الامتثال للوائح المحلية." at bounding box center [513, 217] width 350 height 11
click at [295, 200] on input "أ. البدء في تقييم الأثر البيئي وتعديل جدول المشروع لضمان الامتثال للوائح المحلي…" at bounding box center [295, 196] width 0 height 9
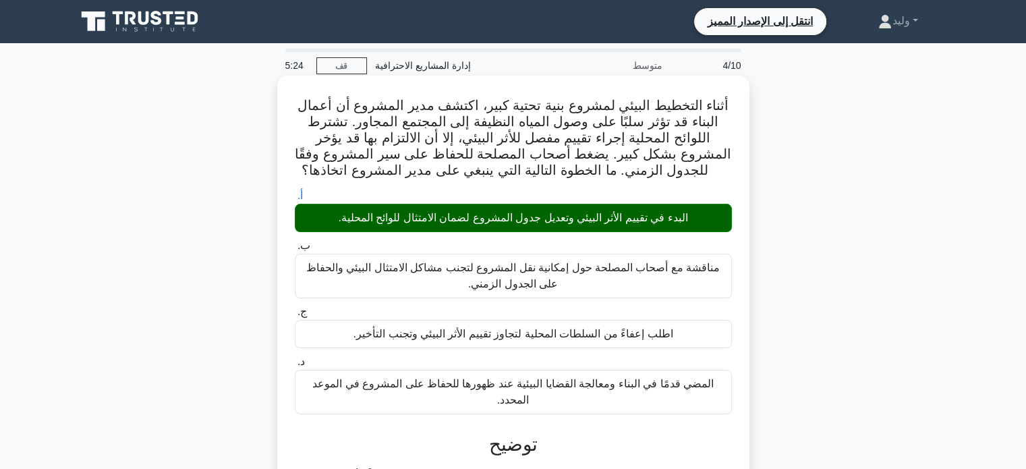
scroll to position [260, 0]
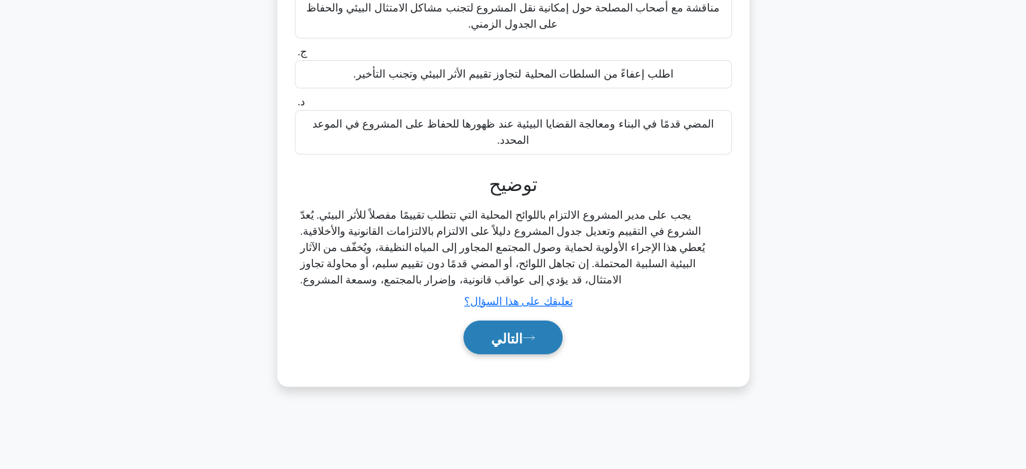
click at [509, 336] on font "التالي" at bounding box center [507, 338] width 32 height 15
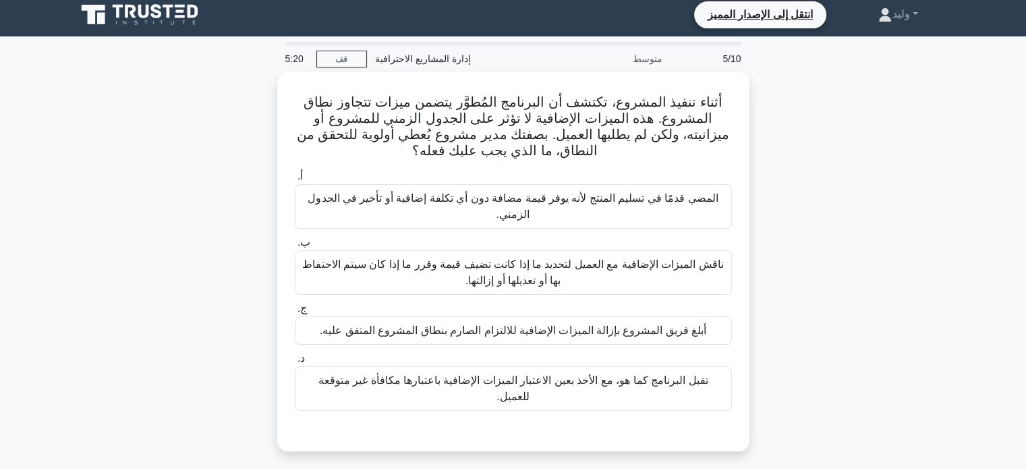
scroll to position [6, 0]
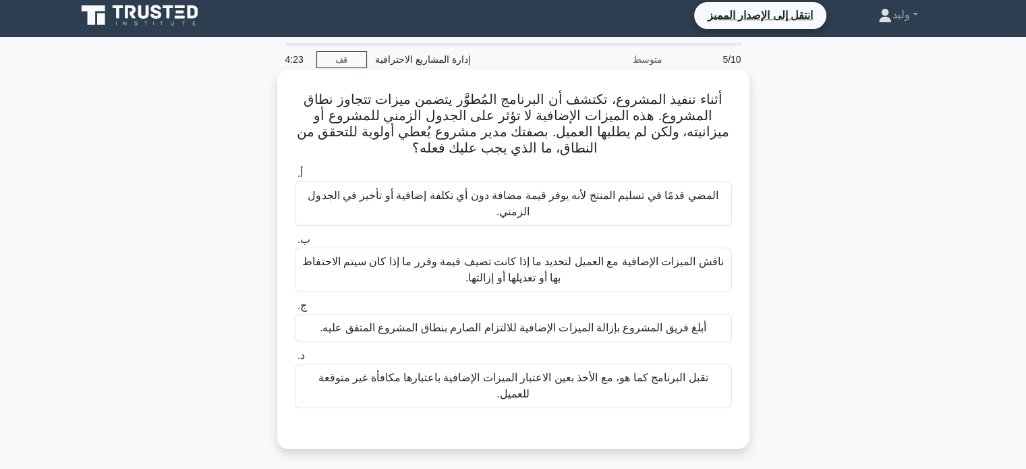
click at [655, 264] on font "ناقش الميزات الإضافية مع العميل لتحديد ما إذا كانت تضيف قيمة وقرر ما إذا كان سي…" at bounding box center [512, 270] width 421 height 28
click at [295, 244] on input "ب. ناقش الميزات الإضافية مع العميل لتحديد ما إذا كانت تضيف قيمة وقرر ما إذا كان…" at bounding box center [295, 239] width 0 height 9
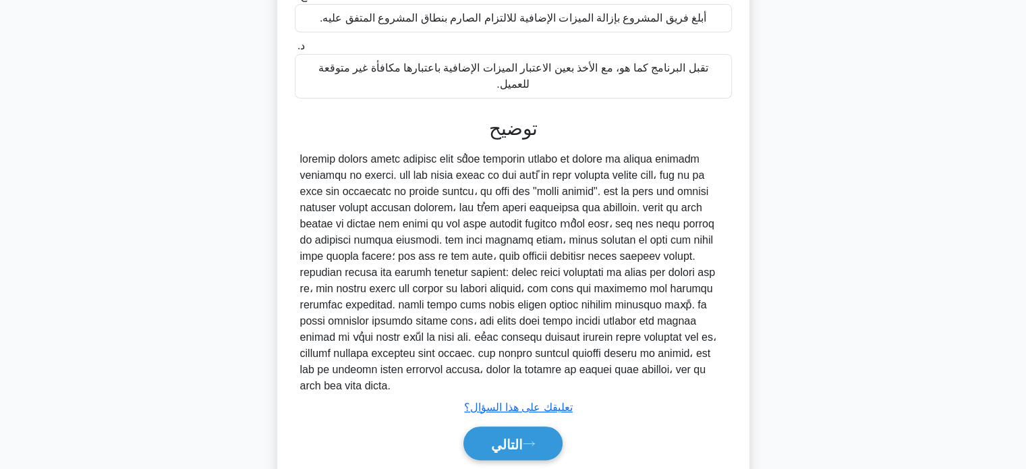
scroll to position [333, 0]
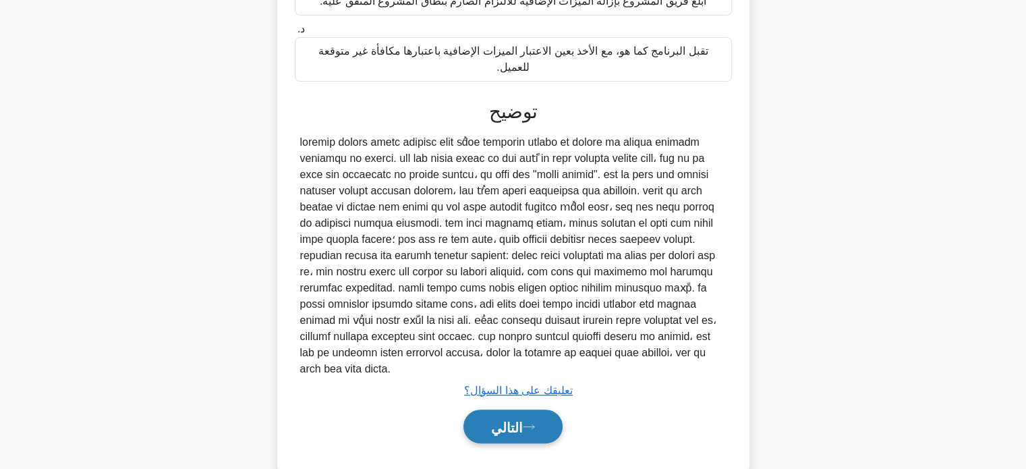
click at [510, 420] on font "التالي" at bounding box center [507, 427] width 32 height 15
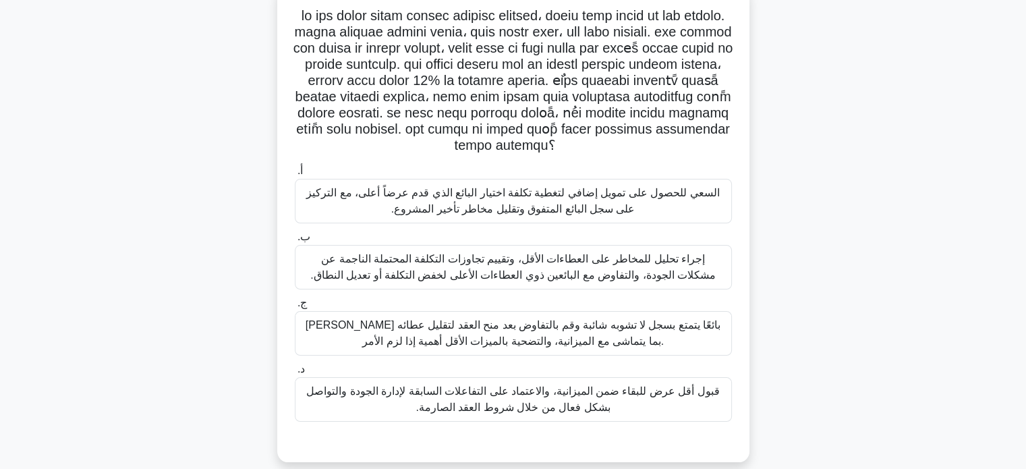
scroll to position [94, 0]
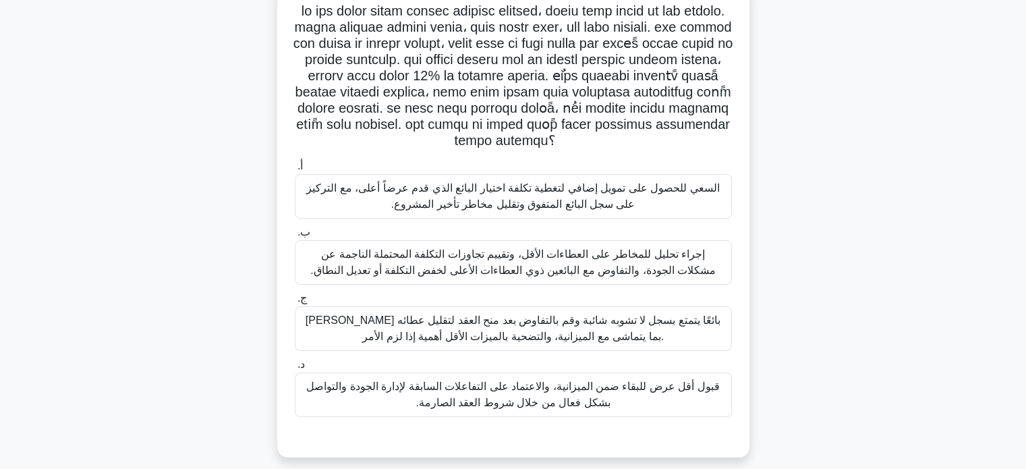
click at [634, 254] on font "إجراء تحليل للمخاطر على العطاءات الأقل، وتقييم تجاوزات التكلفة المحتملة الناجمة…" at bounding box center [513, 262] width 406 height 28
click at [295, 237] on input "ب. إجراء تحليل للمخاطر على العطاءات الأقل، وتقييم تجاوزات التكلفة المحتملة النا…" at bounding box center [295, 232] width 0 height 9
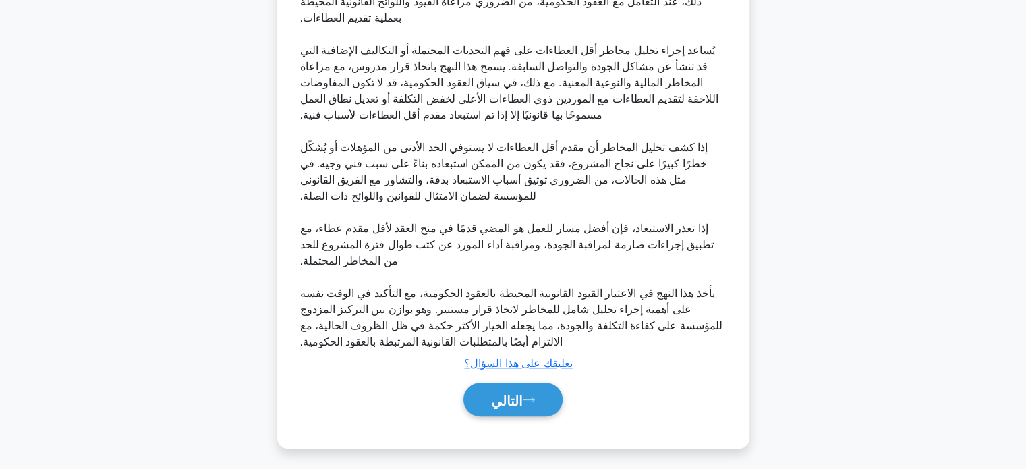
scroll to position [608, 0]
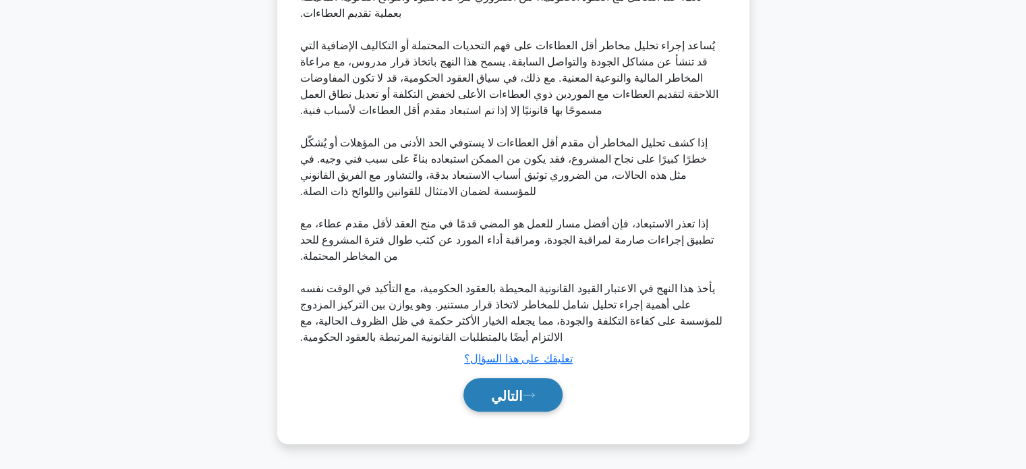
click at [529, 380] on button "التالي" at bounding box center [513, 395] width 99 height 34
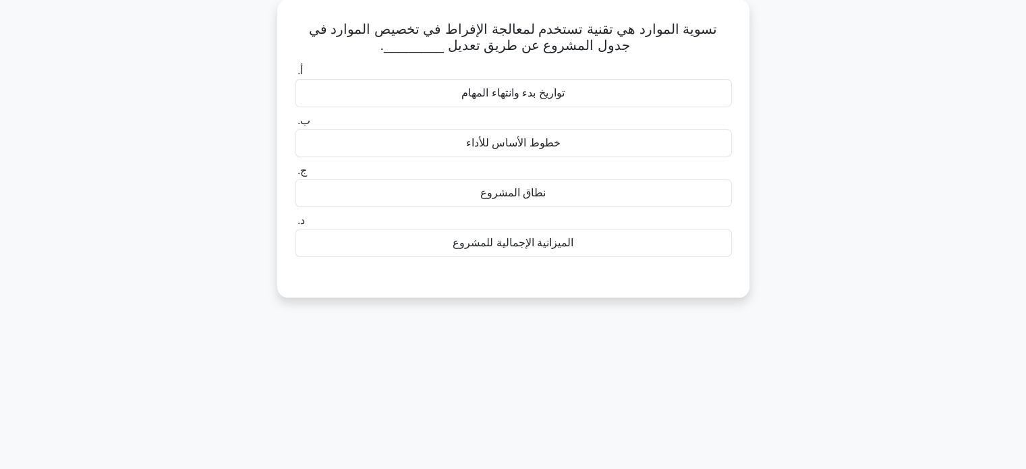
scroll to position [0, 0]
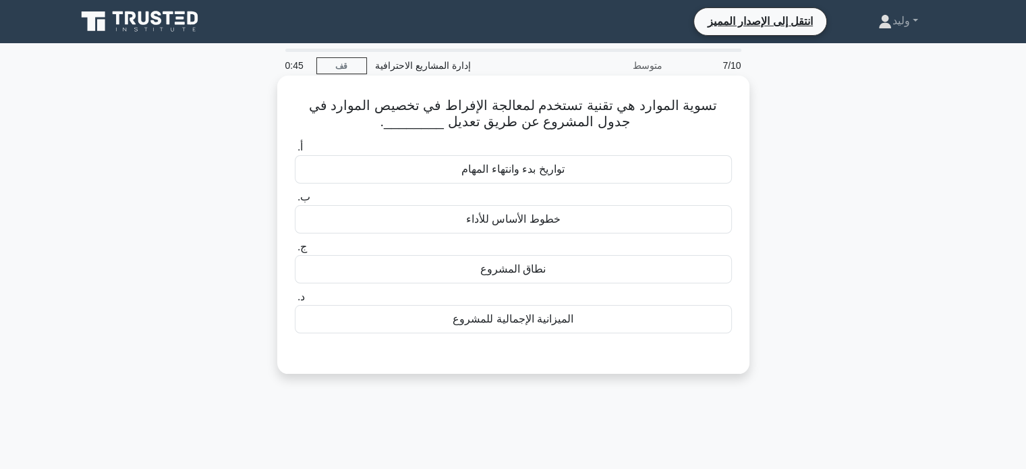
click at [597, 323] on div "الميزانية الإجمالية للمشروع" at bounding box center [513, 319] width 437 height 28
click at [295, 302] on input "د. الميزانية الإجمالية للمشروع" at bounding box center [295, 297] width 0 height 9
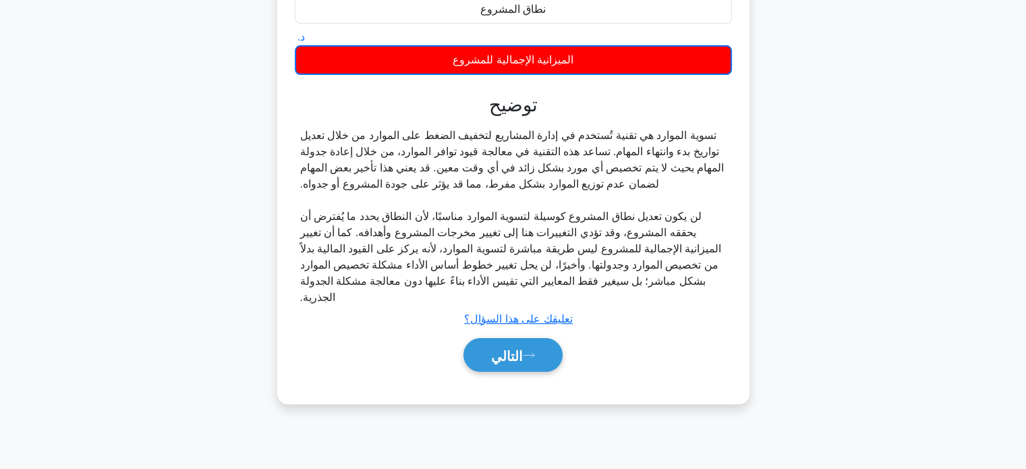
scroll to position [258, 0]
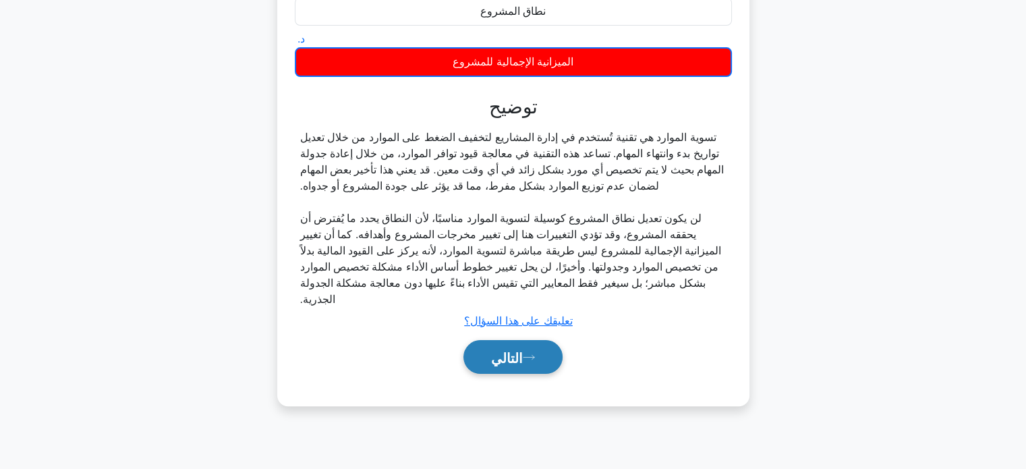
click at [547, 340] on button "التالي" at bounding box center [513, 357] width 99 height 34
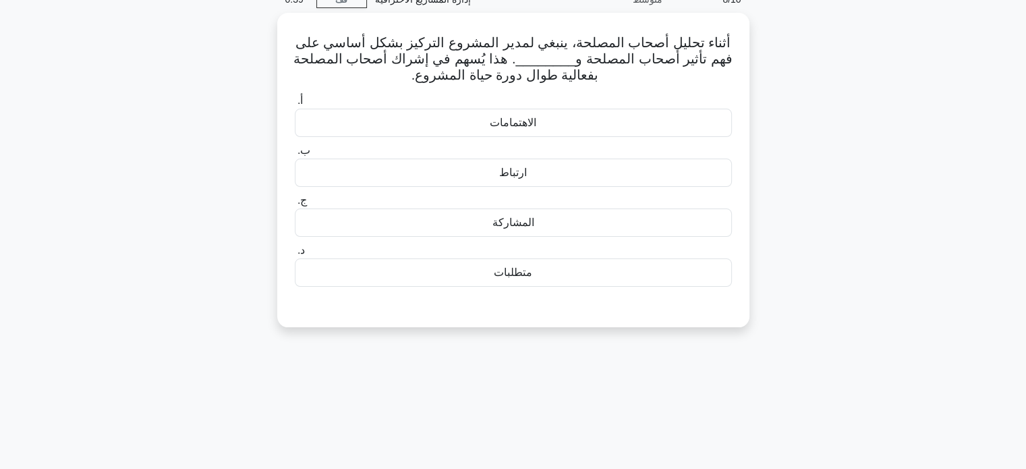
scroll to position [65, 0]
click at [545, 117] on div "الاهتمامات" at bounding box center [513, 120] width 437 height 28
click at [295, 103] on input "أ. الاهتمامات" at bounding box center [295, 98] width 0 height 9
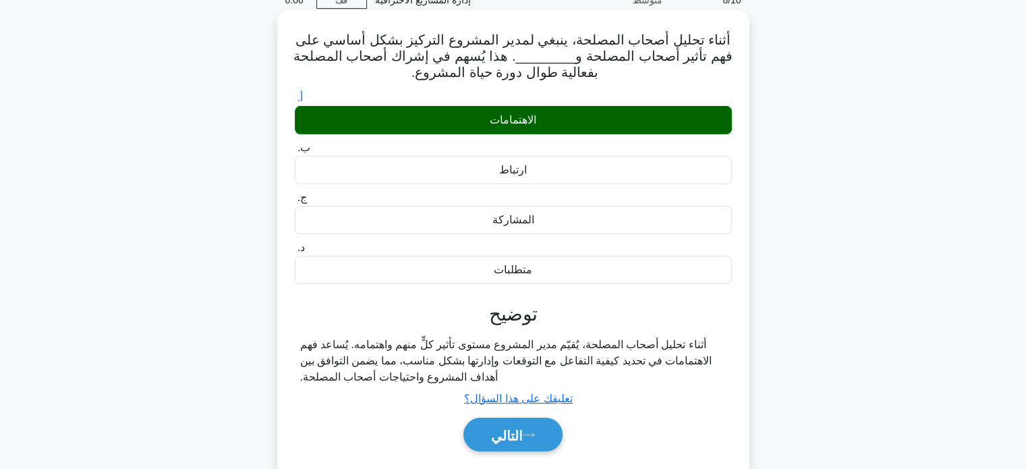
scroll to position [260, 0]
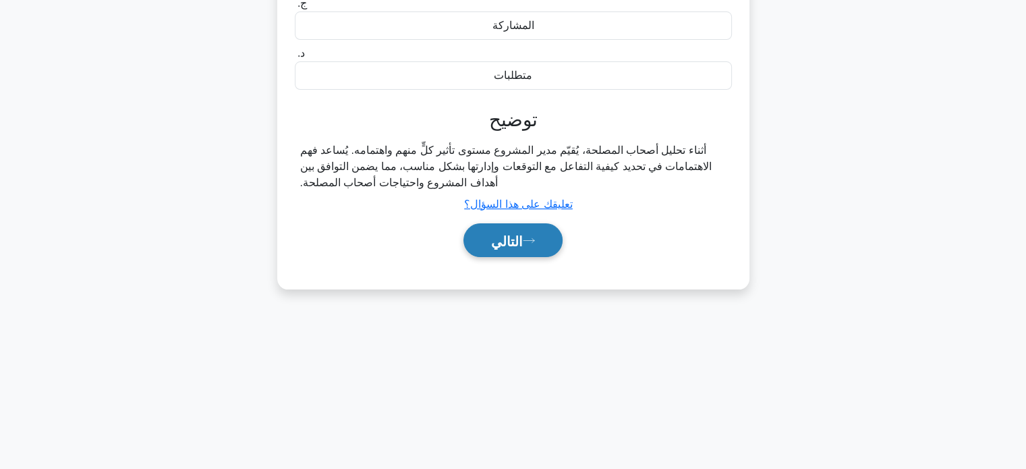
click at [534, 232] on button "التالي" at bounding box center [513, 240] width 99 height 34
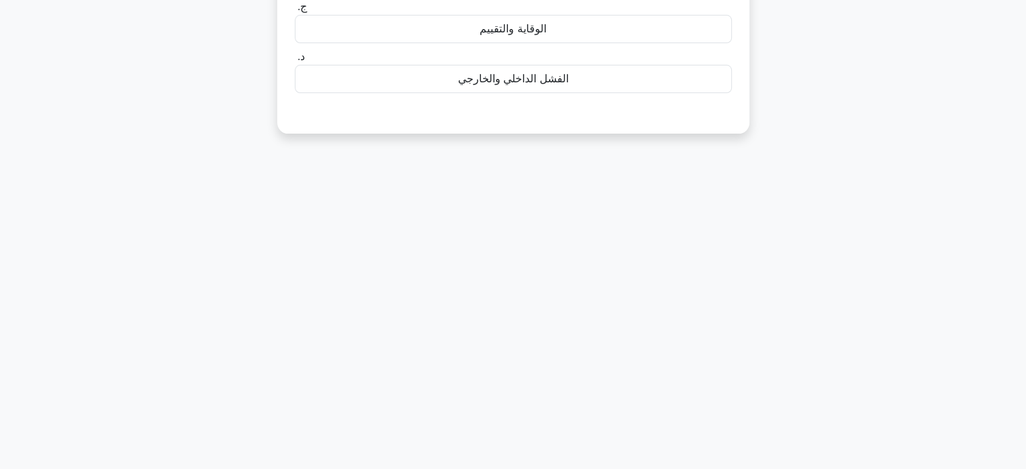
scroll to position [0, 0]
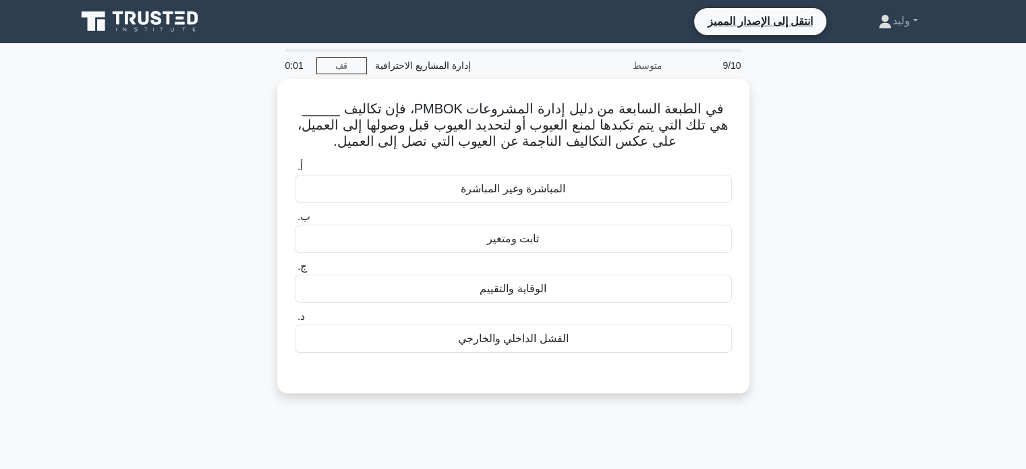
click at [534, 233] on font "ثابت ومتغير" at bounding box center [513, 238] width 52 height 11
click at [295, 221] on input "ب. ثابت ومتغير" at bounding box center [295, 217] width 0 height 9
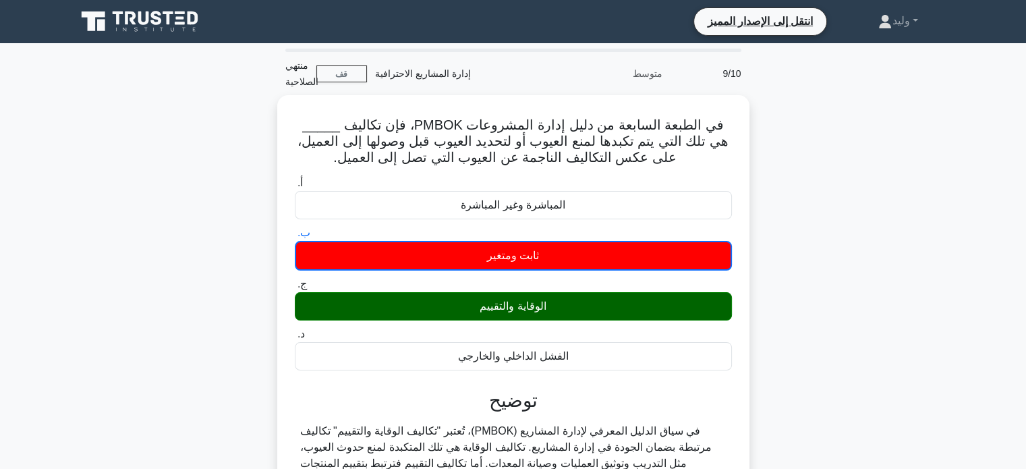
scroll to position [88, 0]
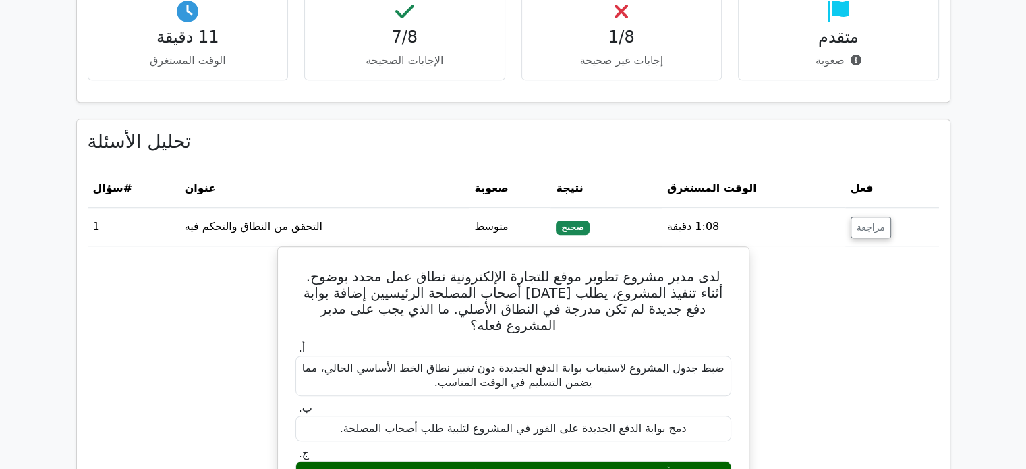
scroll to position [1008, 0]
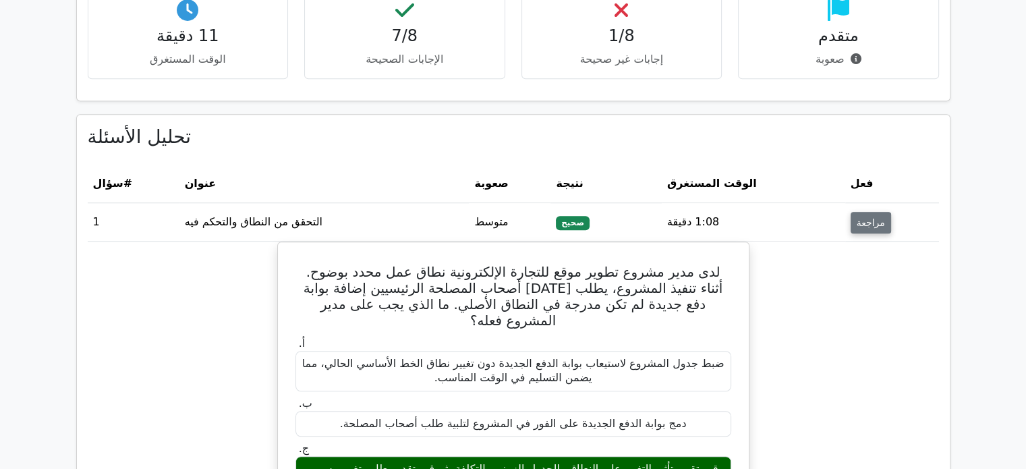
click at [871, 217] on font "مراجعة" at bounding box center [871, 222] width 28 height 11
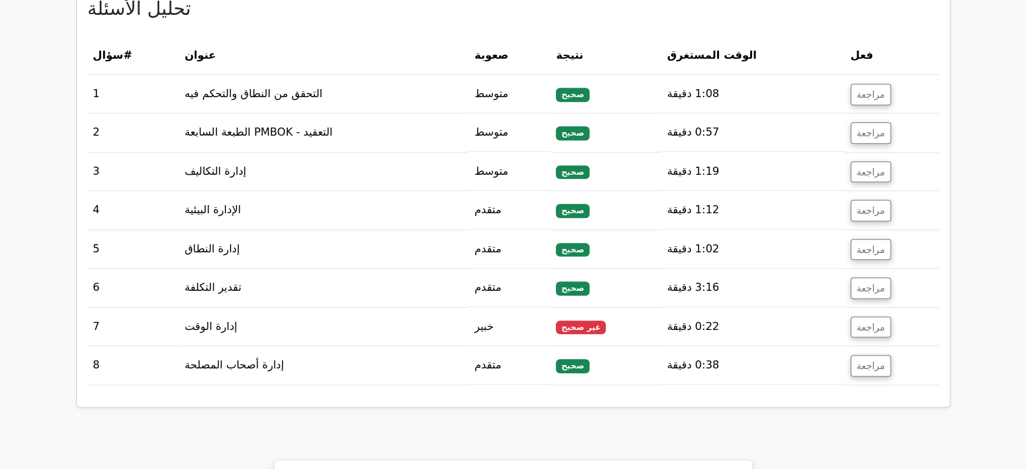
scroll to position [1163, 0]
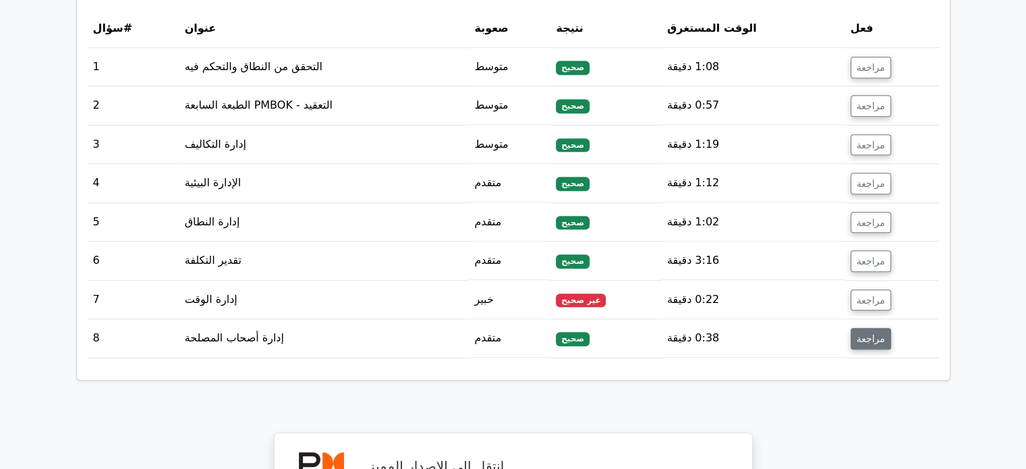
click at [874, 333] on font "مراجعة" at bounding box center [871, 338] width 28 height 11
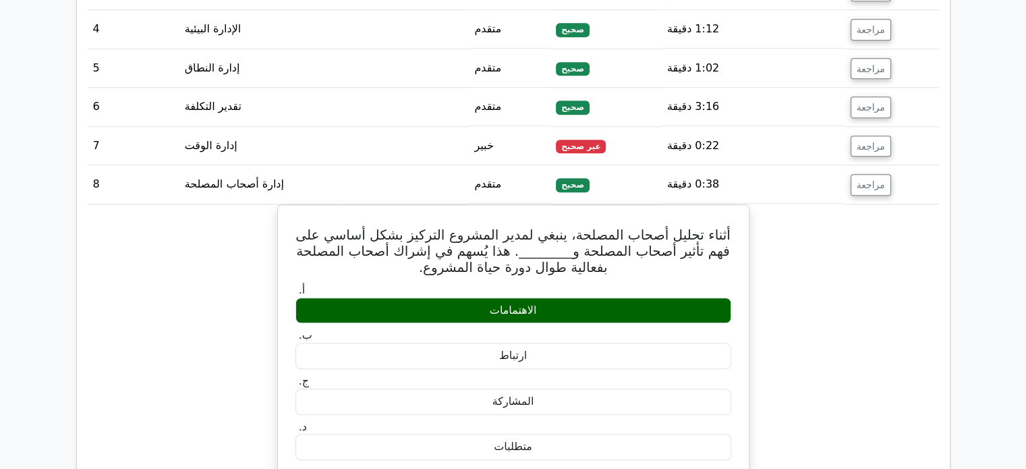
scroll to position [1316, 0]
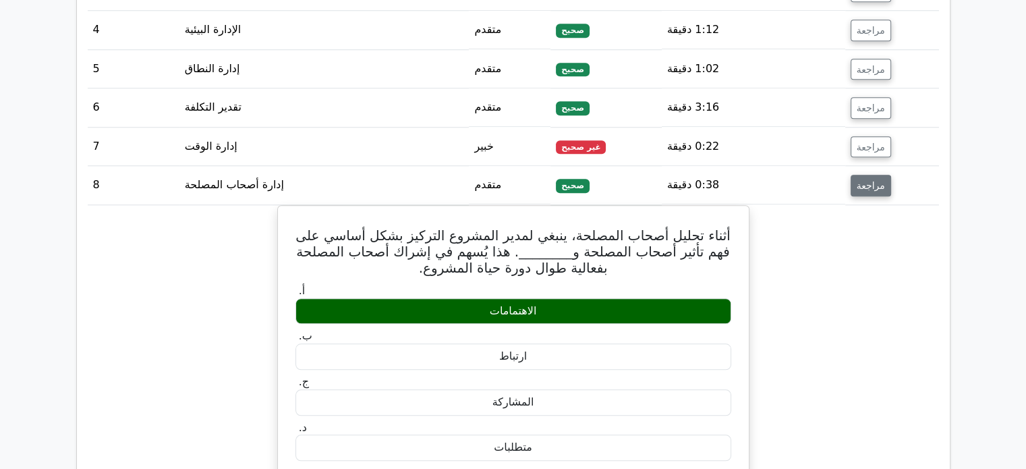
click at [869, 180] on font "مراجعة" at bounding box center [871, 185] width 28 height 11
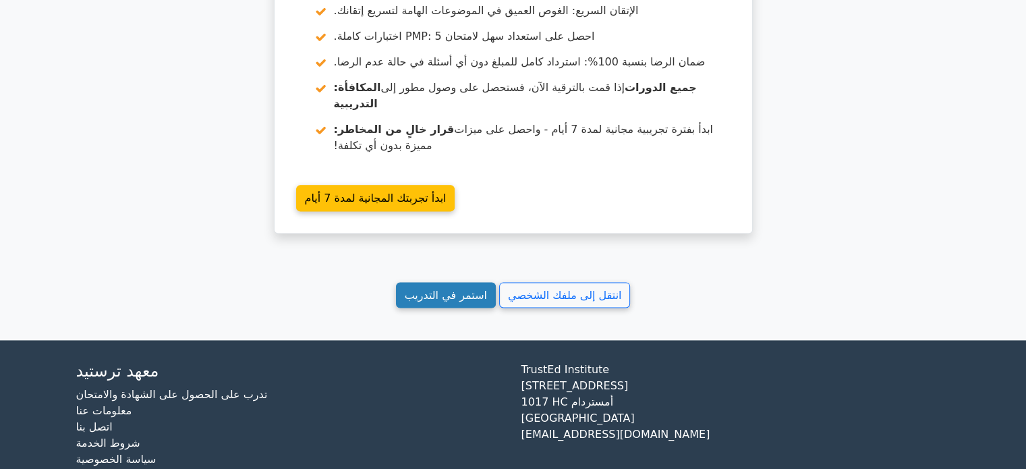
scroll to position [1727, 0]
click at [471, 289] on font "استمر في التدريب" at bounding box center [446, 295] width 82 height 13
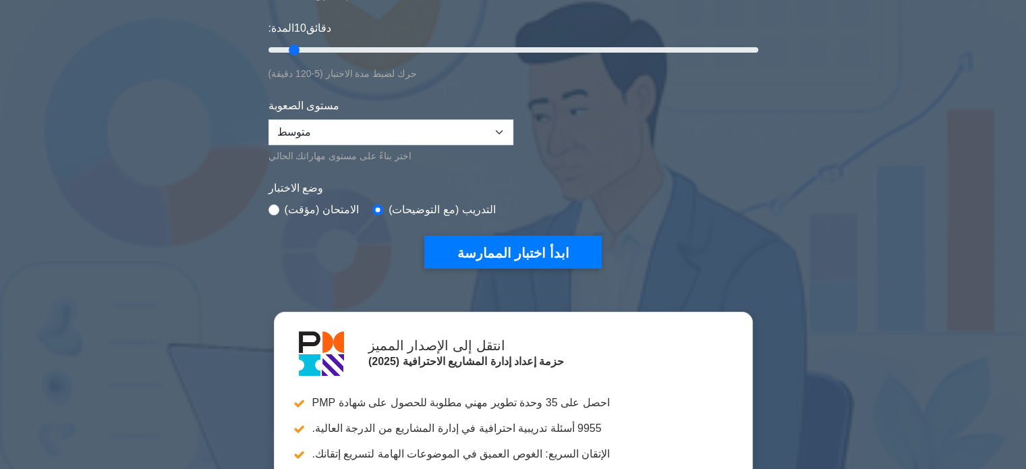
scroll to position [254, 0]
click at [471, 258] on font "ابدأ اختبار الممارسة" at bounding box center [513, 252] width 112 height 15
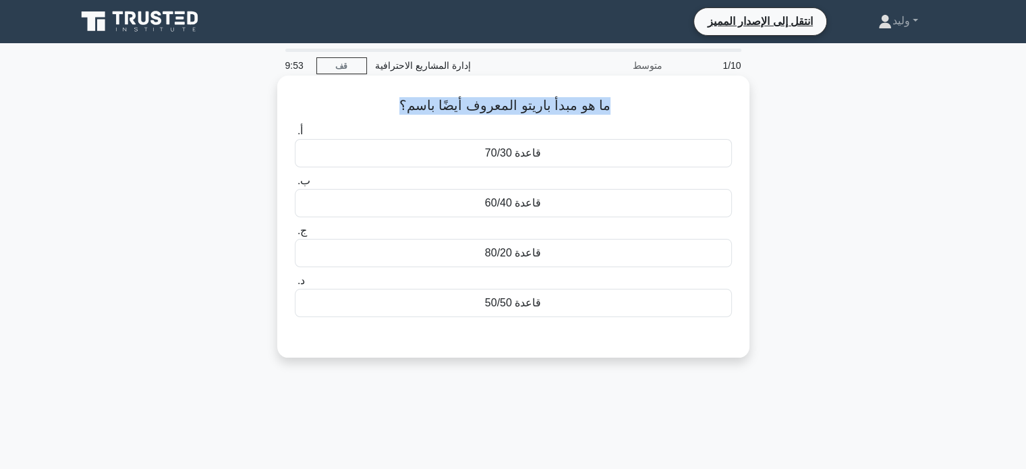
drag, startPoint x: 614, startPoint y: 107, endPoint x: 401, endPoint y: 94, distance: 213.6
click at [401, 94] on div "ما هو مبدأ باريتو المعروف أيضًا باسم؟ .spinner_0XTQ{transform-origin:center;ani…" at bounding box center [514, 216] width 462 height 271
copy font "ما هو مبدأ باريتو المعروف أيضًا باسم؟"
click at [537, 247] on font "قاعدة 80/20" at bounding box center [513, 252] width 57 height 11
click at [295, 235] on input "ج. قاعدة 80/20" at bounding box center [295, 231] width 0 height 9
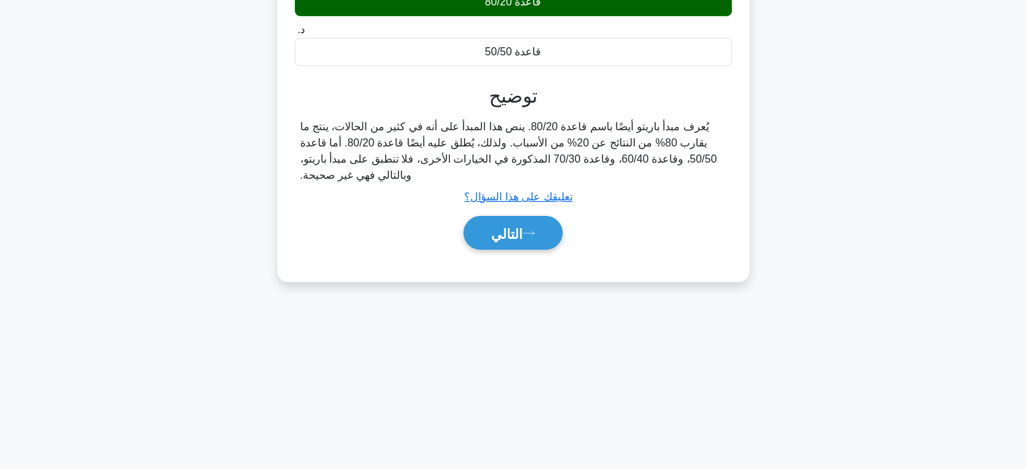
scroll to position [252, 0]
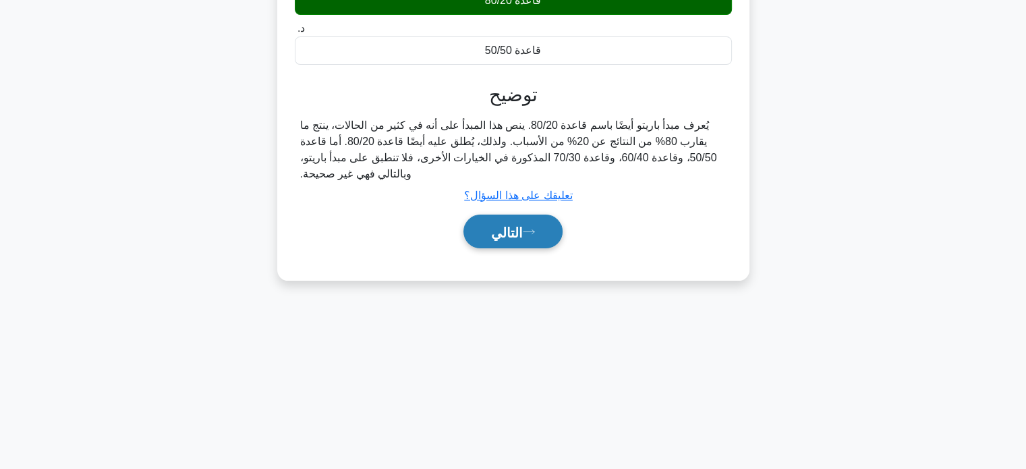
click at [528, 238] on button "التالي" at bounding box center [513, 232] width 99 height 34
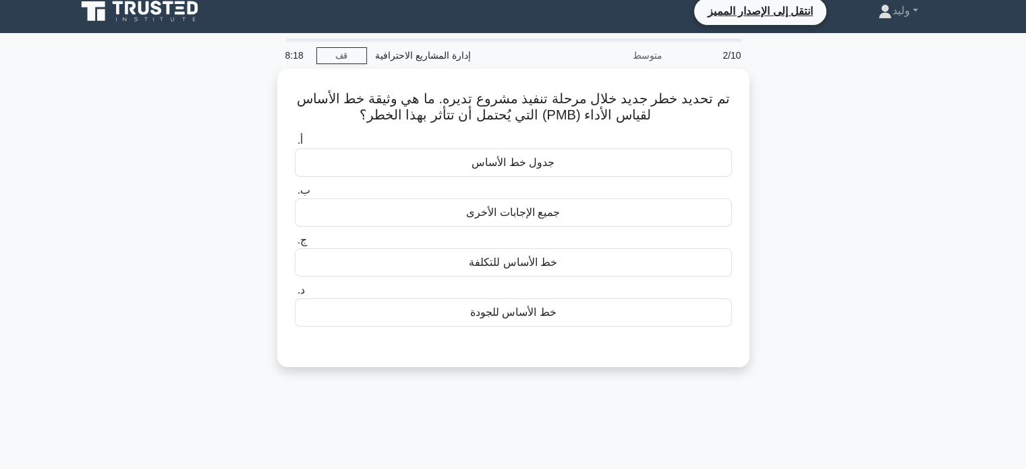
scroll to position [9, 0]
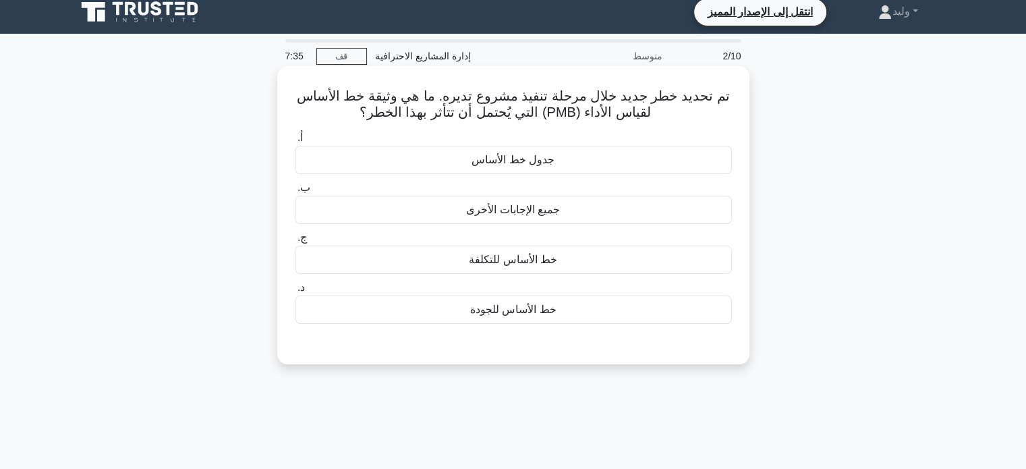
click at [618, 214] on div "جميع الإجابات الأخرى" at bounding box center [513, 210] width 437 height 28
click at [295, 192] on input "ب. جميع الإجابات الأخرى" at bounding box center [295, 188] width 0 height 9
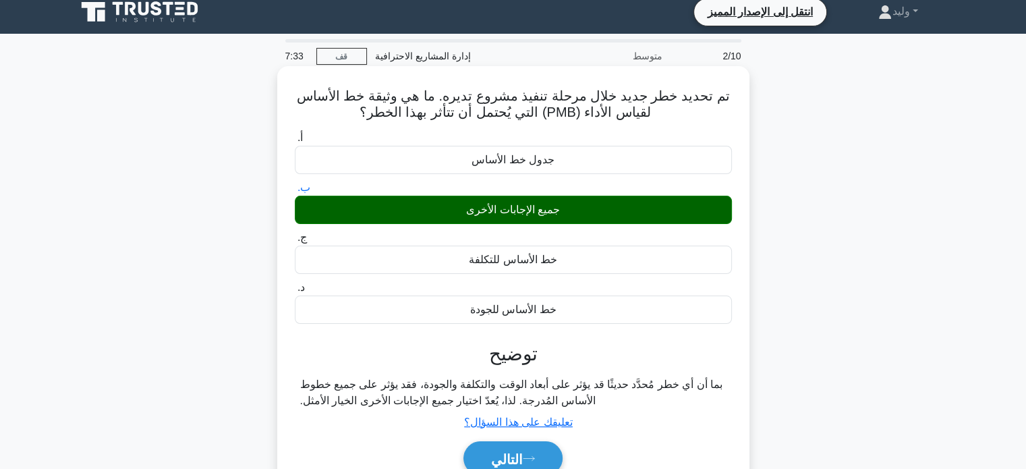
scroll to position [238, 0]
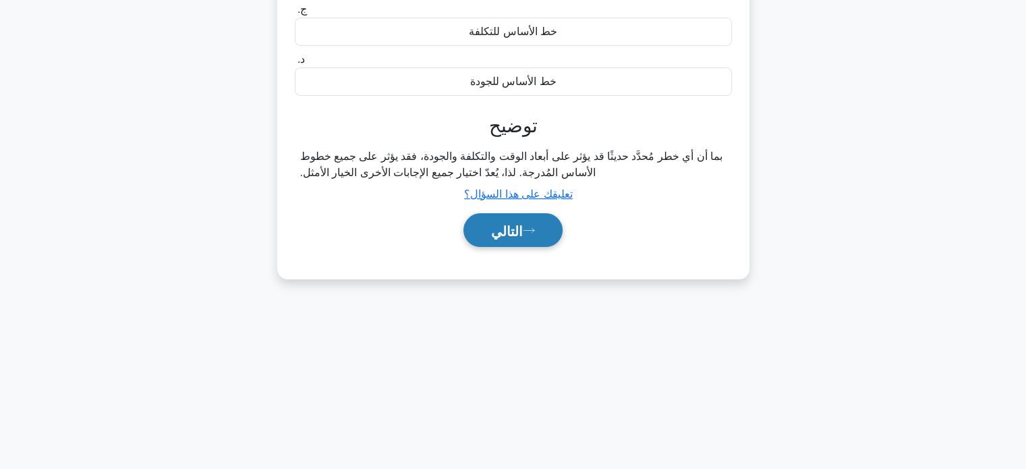
click at [530, 243] on button "التالي" at bounding box center [513, 230] width 99 height 34
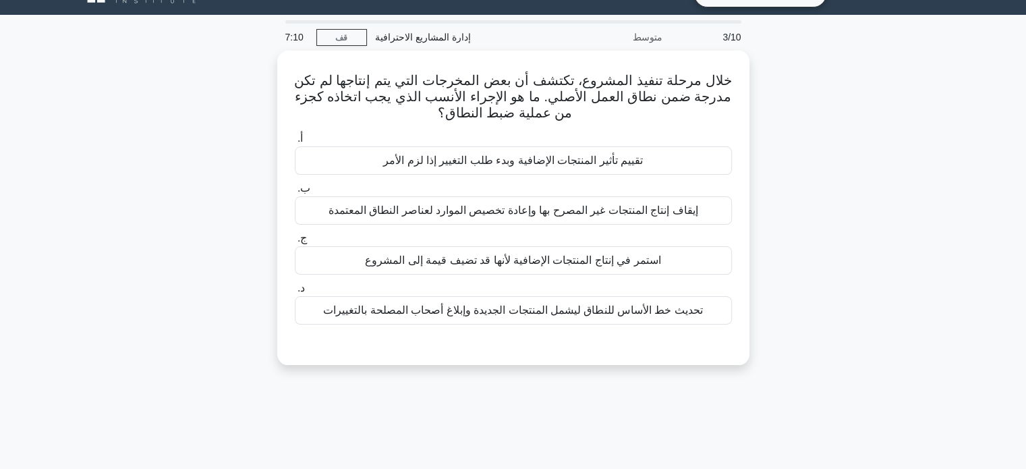
scroll to position [29, 0]
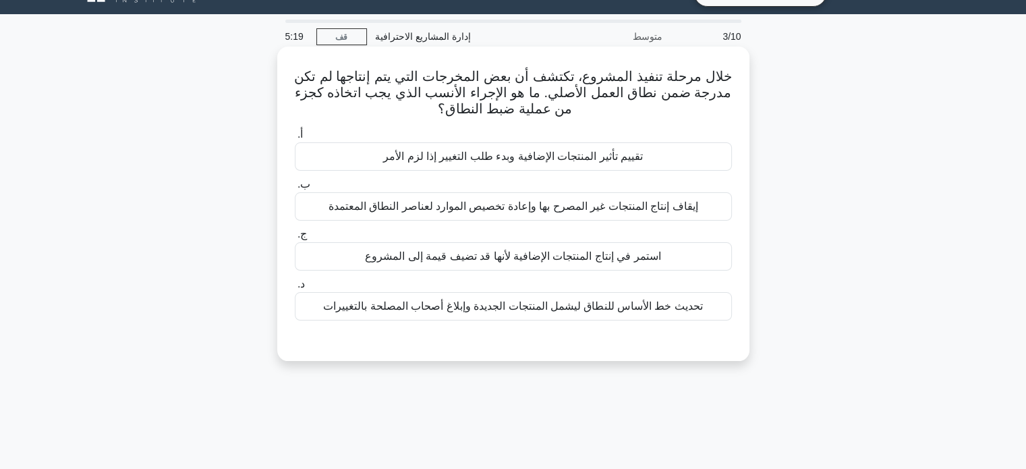
click at [580, 156] on font "تقييم تأثير المنتجات الإضافية وبدء طلب التغيير إذا لزم الأمر" at bounding box center [513, 155] width 260 height 11
click at [295, 139] on input "أ. تقييم تأثير المنتجات الإضافية وبدء طلب التغيير إذا لزم الأمر" at bounding box center [295, 134] width 0 height 9
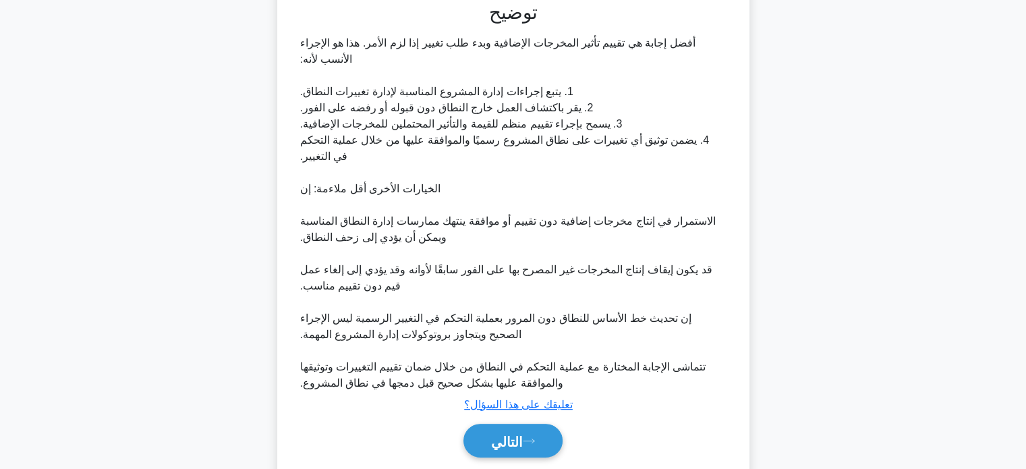
scroll to position [407, 0]
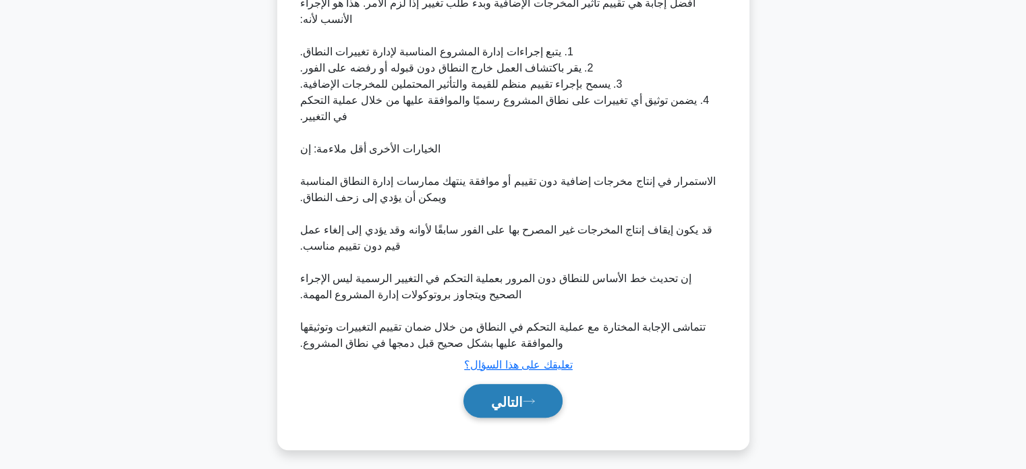
click at [502, 413] on button "التالي" at bounding box center [513, 401] width 99 height 34
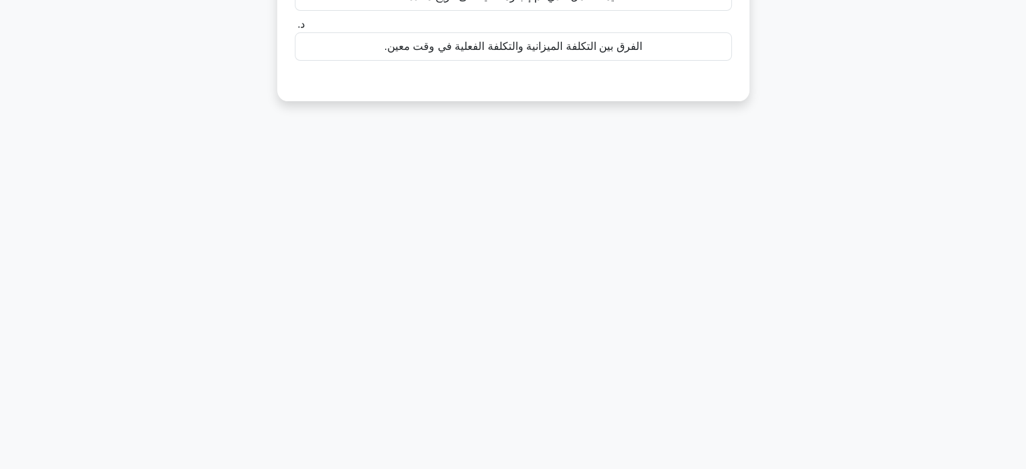
scroll to position [0, 0]
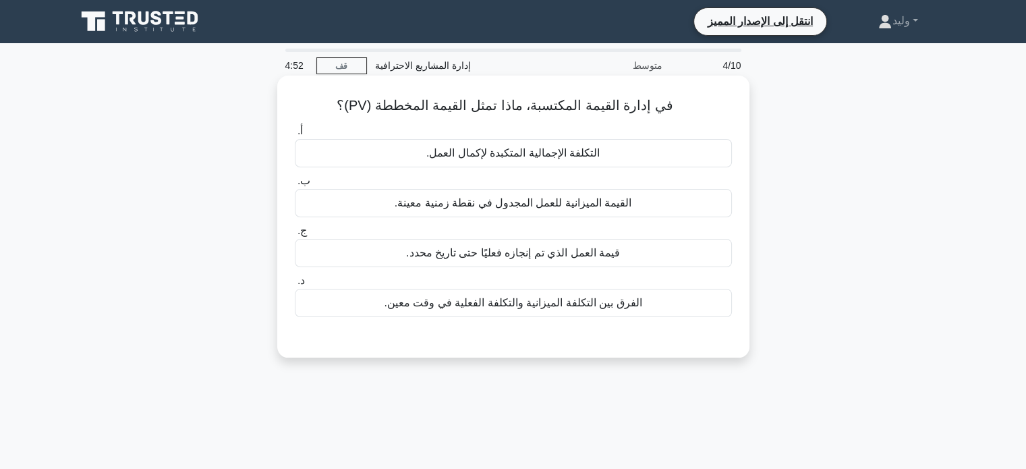
click at [547, 197] on font "القيمة الميزانية للعمل المجدول في نقطة زمنية معينة." at bounding box center [514, 202] width 238 height 11
click at [295, 186] on input "ب. القيمة الميزانية للعمل المجدول في نقطة زمنية معينة." at bounding box center [295, 181] width 0 height 9
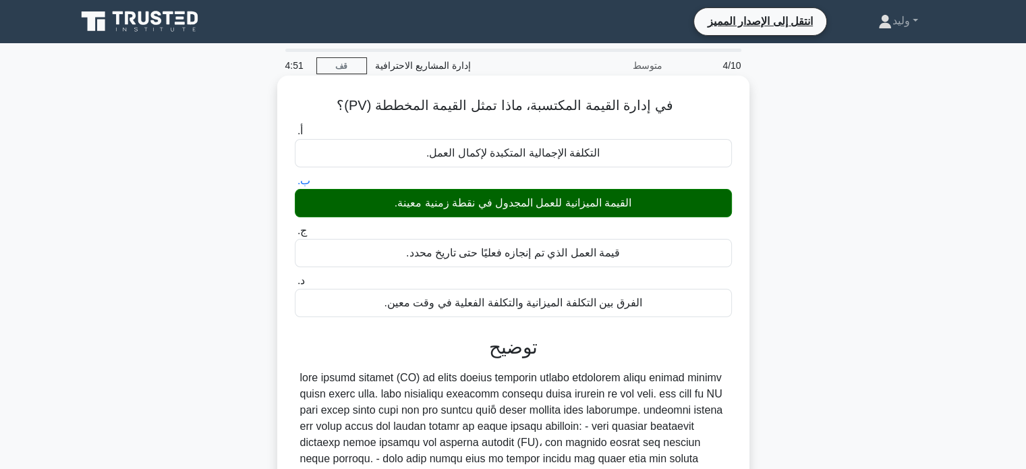
scroll to position [260, 0]
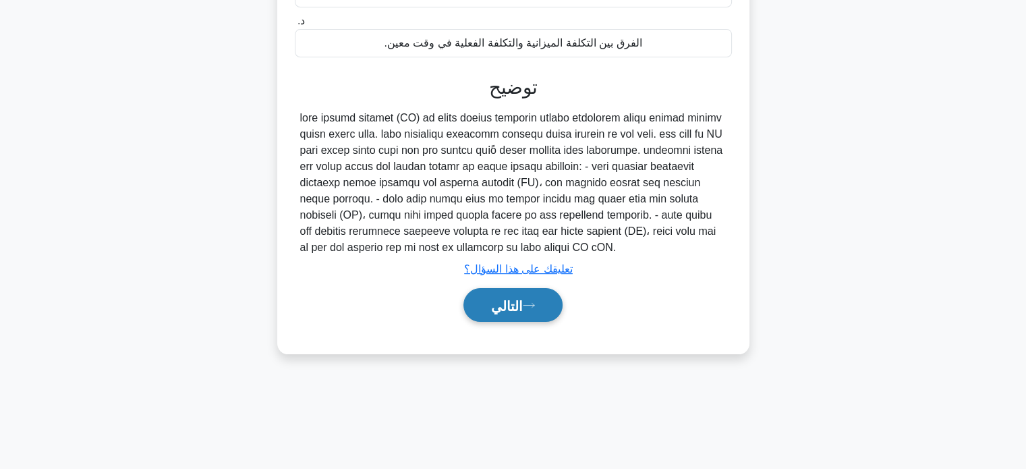
click at [512, 306] on font "التالي" at bounding box center [507, 305] width 32 height 15
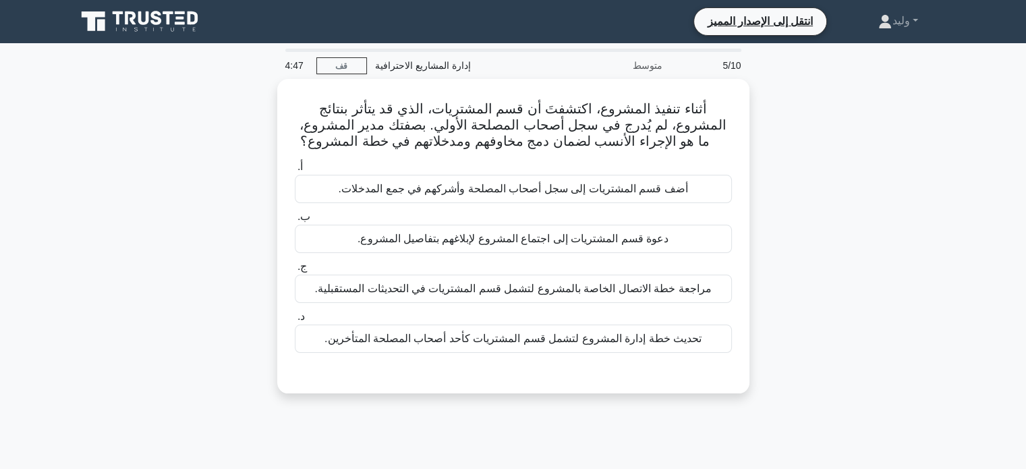
scroll to position [0, 0]
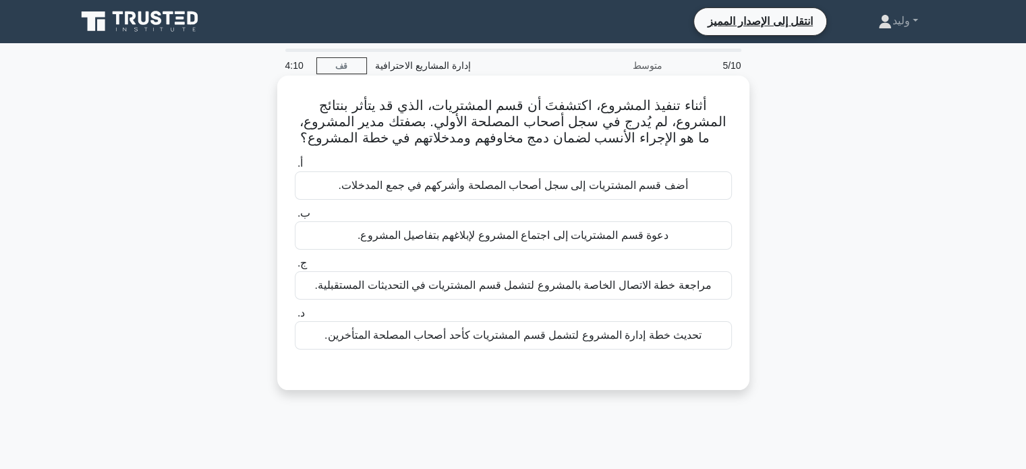
click at [531, 183] on font "أضف قسم المشتريات إلى سجل أصحاب المصلحة وأشركهم في جمع المدخلات." at bounding box center [514, 184] width 350 height 11
click at [295, 168] on input "أ. أضف قسم المشتريات إلى سجل أصحاب المصلحة وأشركهم في جمع المدخلات." at bounding box center [295, 163] width 0 height 9
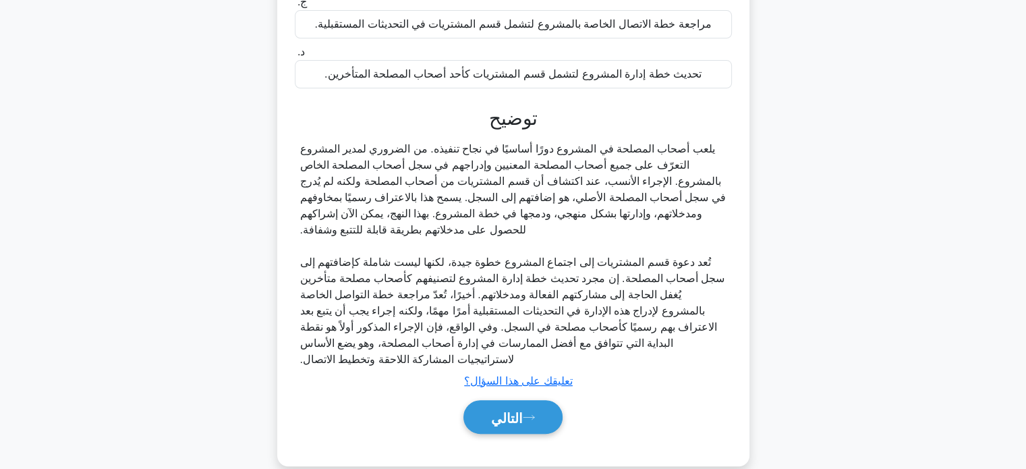
scroll to position [284, 0]
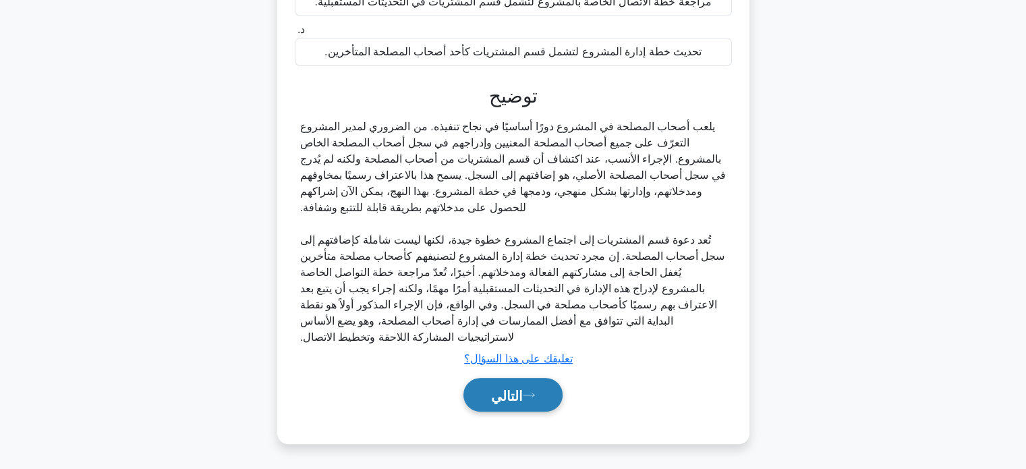
click at [516, 387] on font "التالي" at bounding box center [507, 394] width 32 height 15
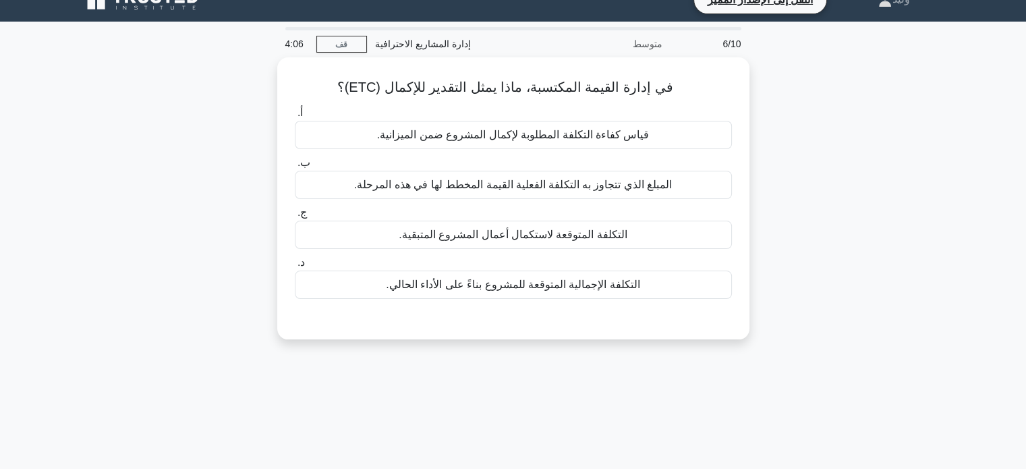
scroll to position [22, 0]
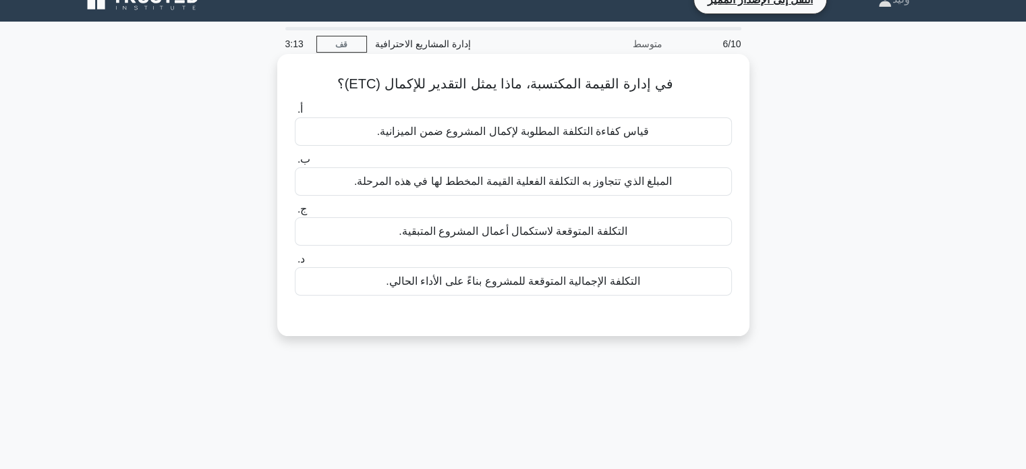
click at [613, 180] on font "المبلغ الذي تتجاوز به التكلفة الفعلية القيمة المخطط لها في هذه المرحلة." at bounding box center [513, 180] width 318 height 11
click at [295, 164] on input "ب. المبلغ الذي تتجاوز به التكلفة الفعلية القيمة المخطط لها في هذه المرحلة." at bounding box center [295, 159] width 0 height 9
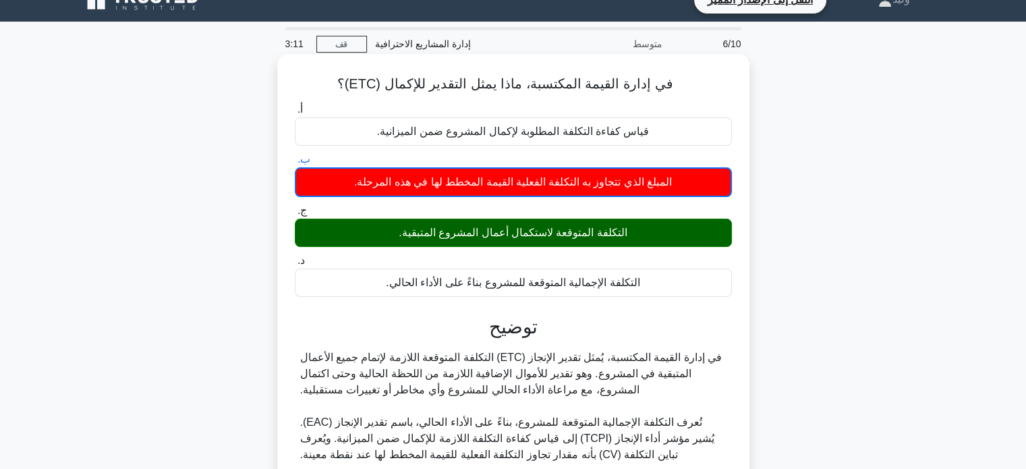
scroll to position [260, 0]
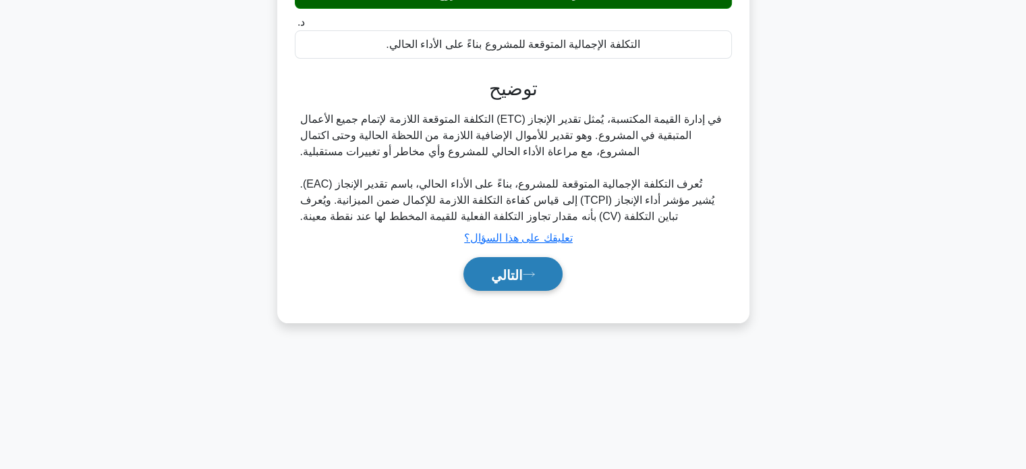
click at [548, 269] on button "التالي" at bounding box center [513, 274] width 99 height 34
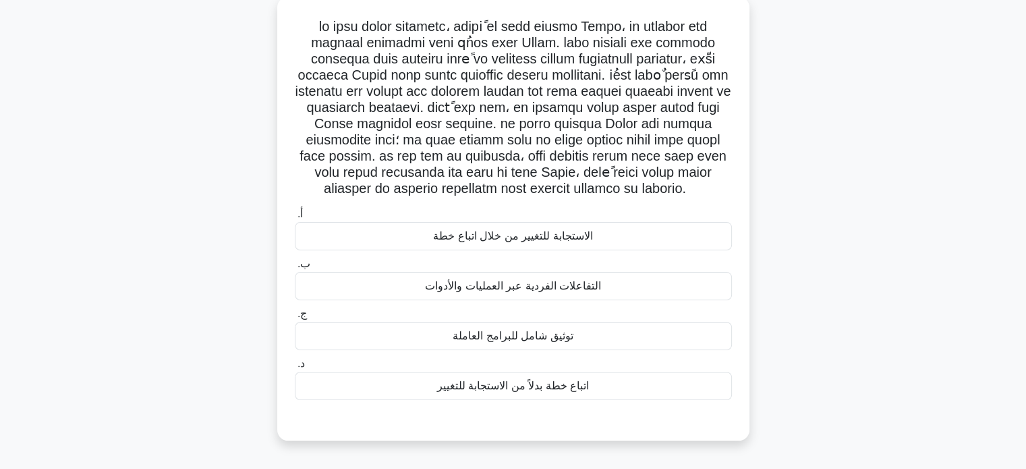
scroll to position [80, 0]
click at [578, 238] on font "الاستجابة للتغيير من خلال اتباع خطة" at bounding box center [512, 234] width 159 height 11
click at [295, 218] on input "أ. الاستجابة للتغيير من خلال اتباع خطة" at bounding box center [295, 213] width 0 height 9
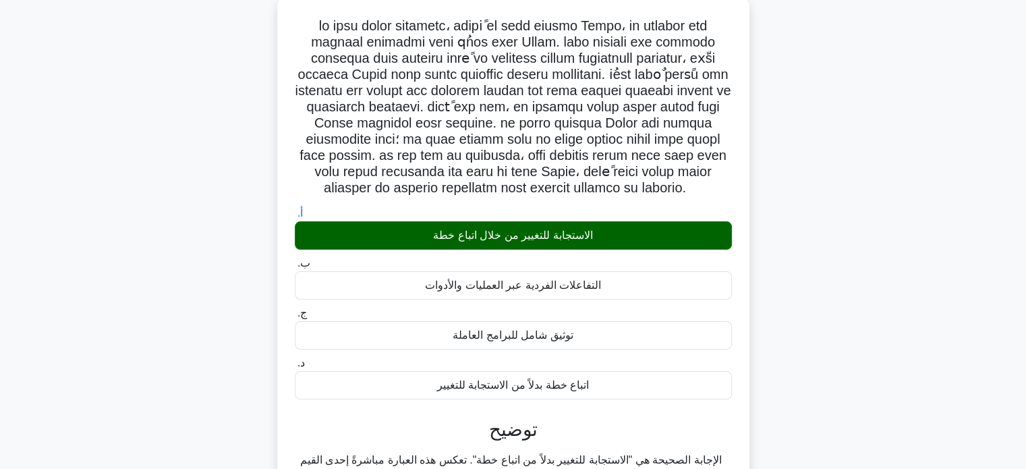
scroll to position [381, 0]
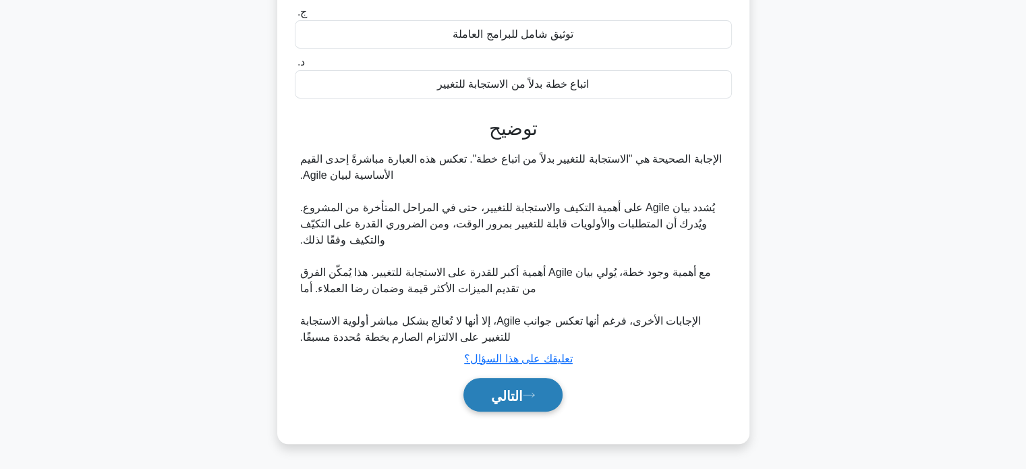
click at [534, 394] on icon at bounding box center [529, 395] width 11 height 4
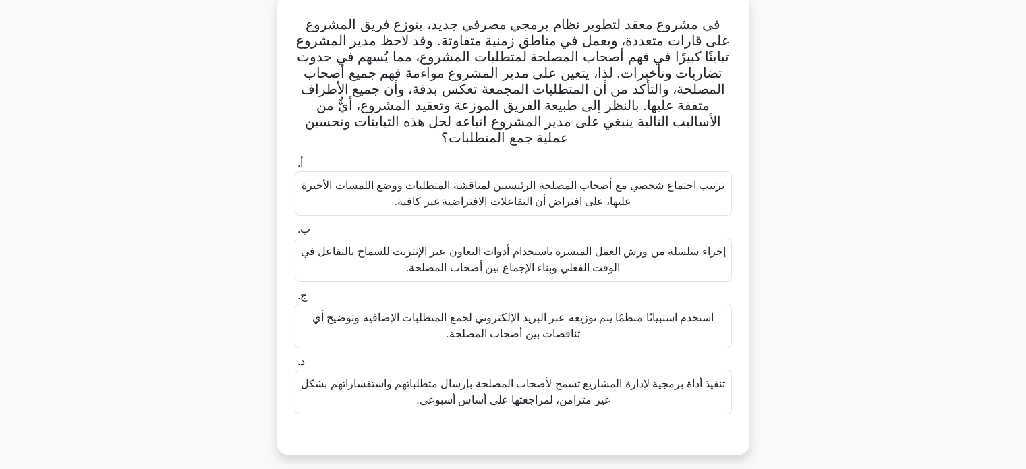
scroll to position [80, 0]
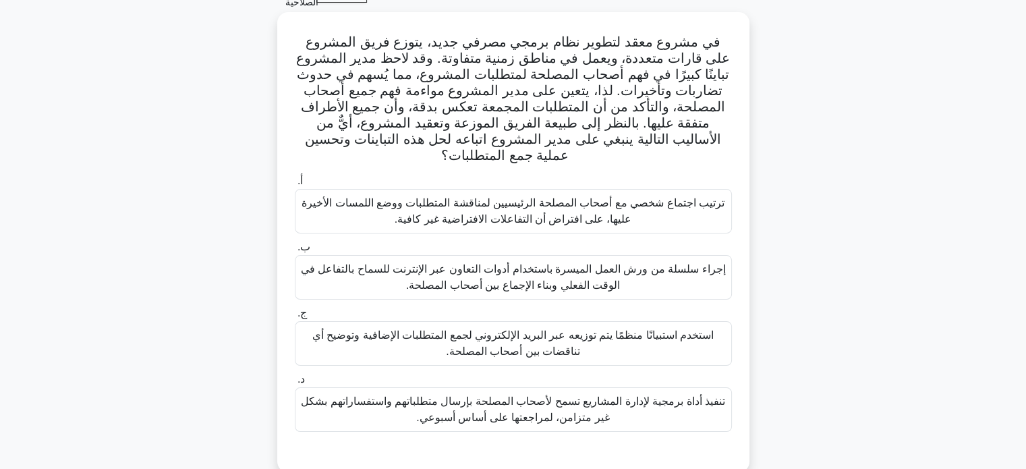
click at [712, 269] on font "إجراء سلسلة من ورش العمل الميسرة باستخدام أدوات التعاون عبر الإنترنت للسماح بال…" at bounding box center [513, 277] width 425 height 28
click at [295, 252] on input "ب. إجراء سلسلة من ورش العمل الميسرة باستخدام أدوات التعاون عبر الإنترنت للسماح …" at bounding box center [295, 247] width 0 height 9
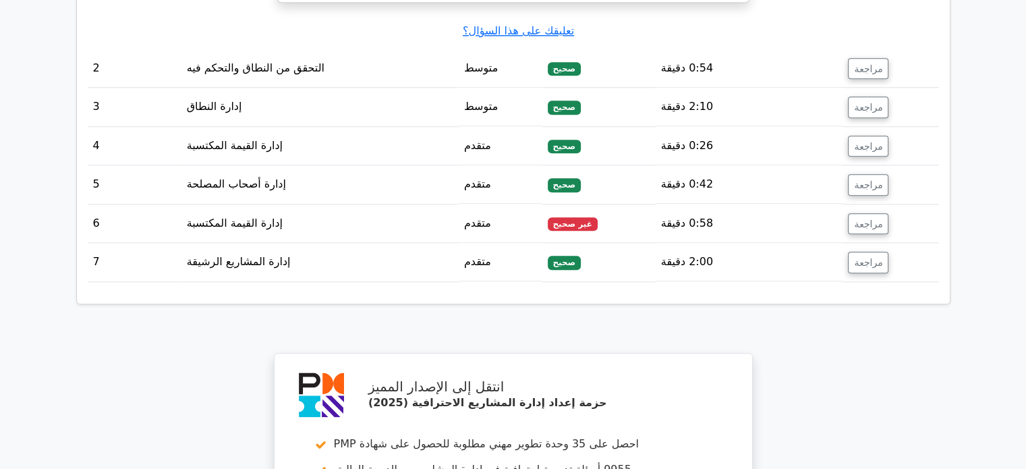
scroll to position [1565, 0]
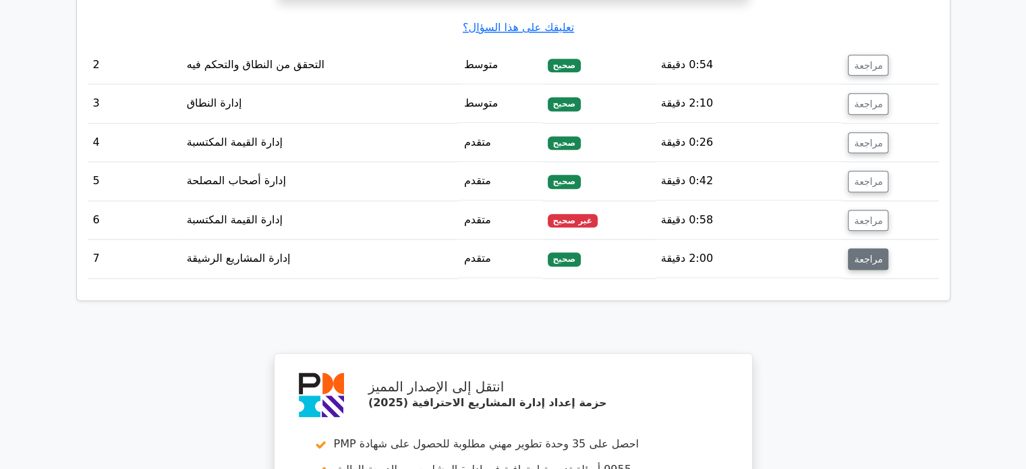
click at [858, 254] on font "مراجعة" at bounding box center [868, 259] width 28 height 11
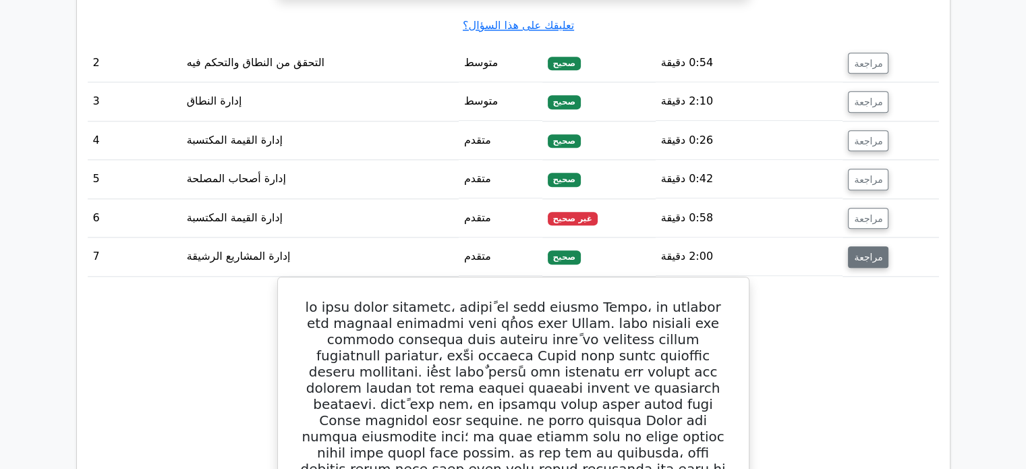
scroll to position [1568, 0]
click at [858, 251] on font "مراجعة" at bounding box center [868, 256] width 28 height 11
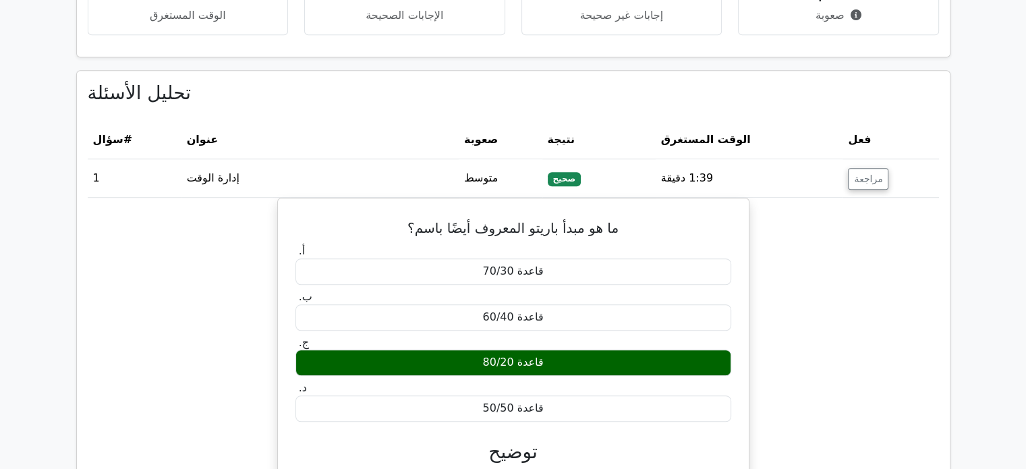
scroll to position [984, 0]
